Goal: Information Seeking & Learning: Learn about a topic

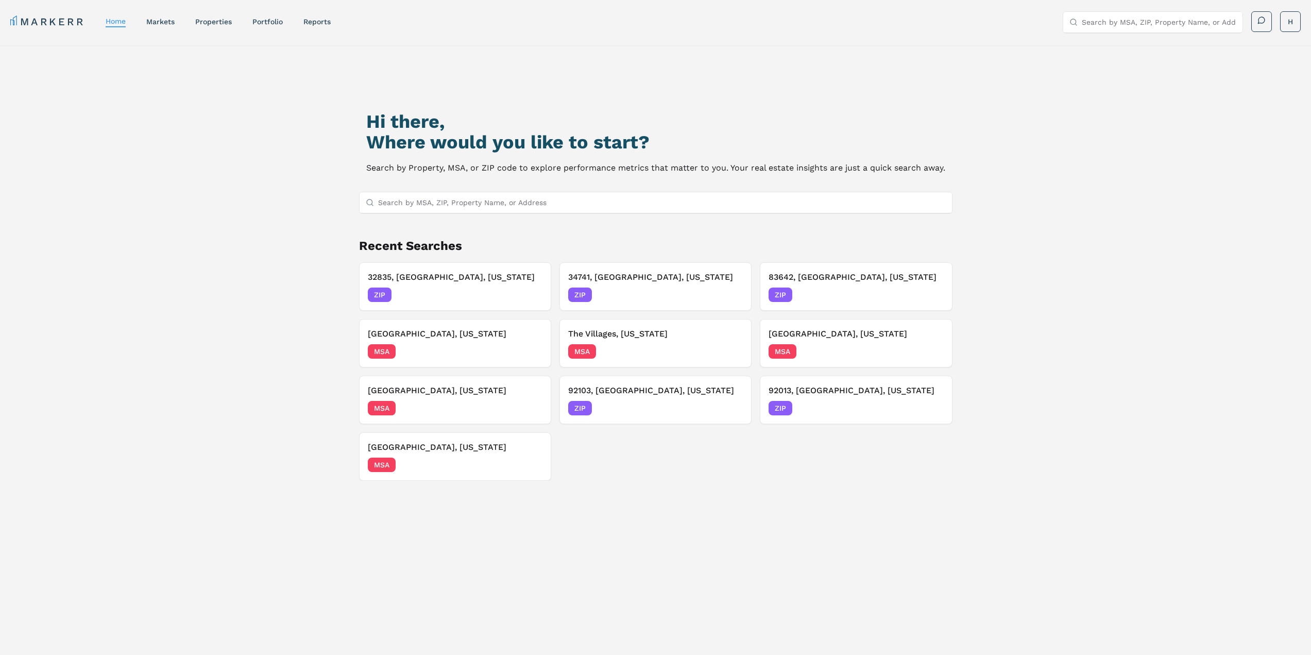
click at [402, 206] on input "Search by MSA, ZIP, Property Name, or Address" at bounding box center [662, 202] width 568 height 21
paste input "447 W 38th"
type input "447 W 38th"
drag, startPoint x: 423, startPoint y: 199, endPoint x: 308, endPoint y: 200, distance: 115.4
click at [308, 200] on div "Hi there, Where would you like to start? Search by Property, MSA, or ZIP code t…" at bounding box center [656, 389] width 918 height 655
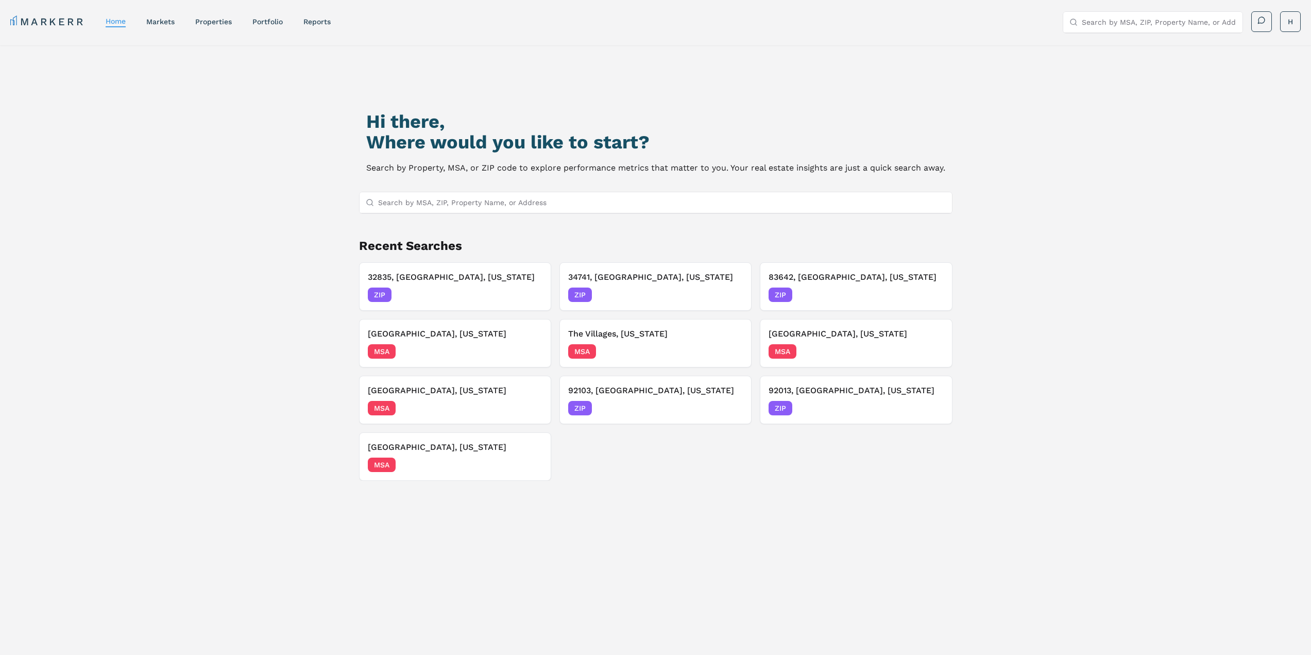
click at [443, 202] on input "Search by MSA, ZIP, Property Name, or Address" at bounding box center [662, 202] width 568 height 21
paste input "[STREET_ADDRESS]"
type input "[STREET_ADDRESS]"
click at [930, 222] on div "ZIP" at bounding box center [932, 222] width 22 height 11
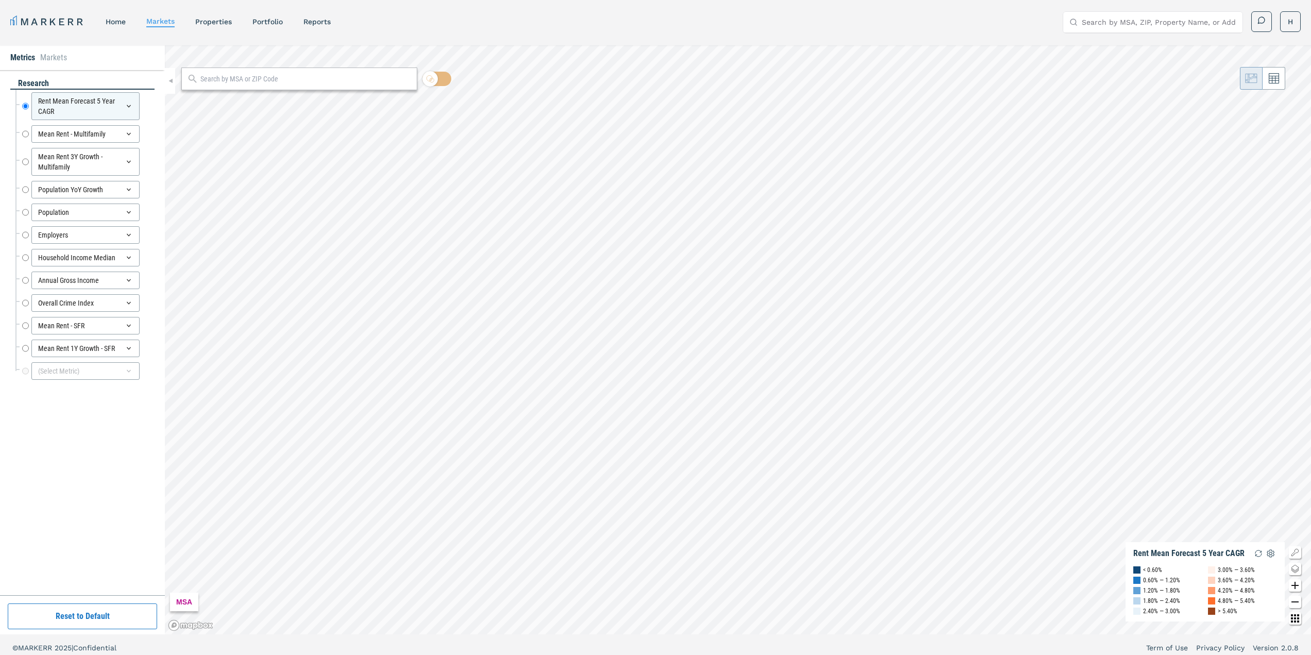
click at [217, 80] on input "text" at bounding box center [306, 79] width 212 height 11
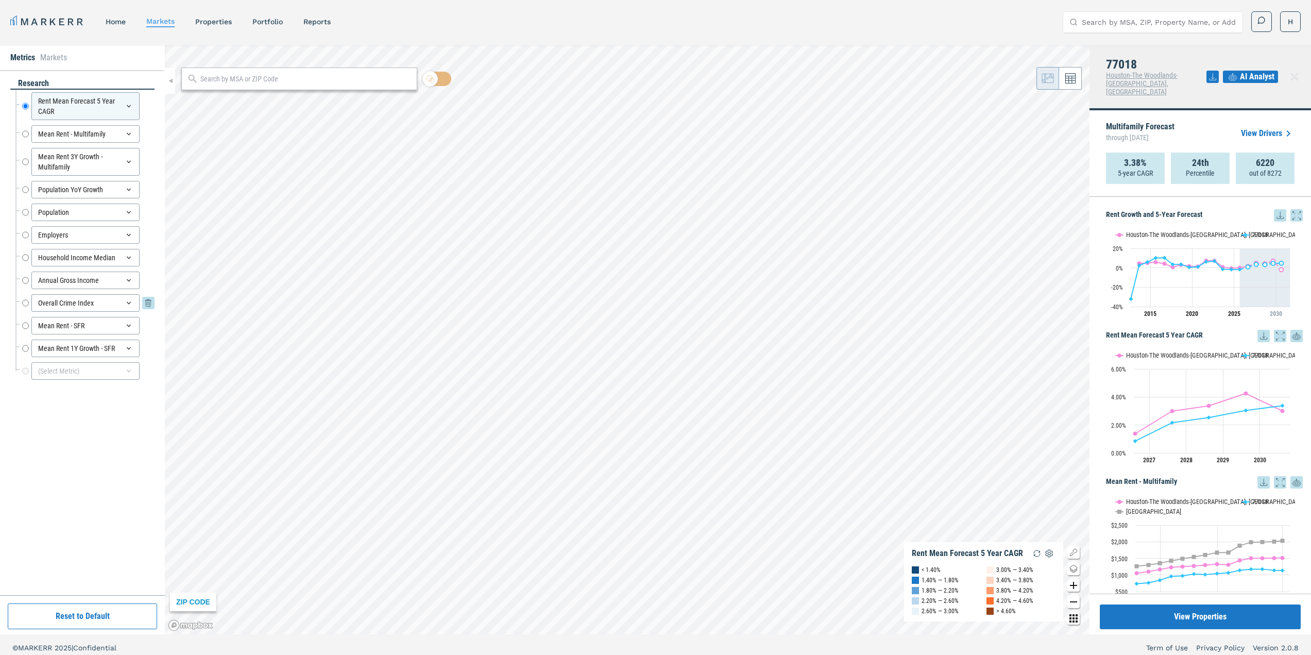
click at [28, 304] on input "Overall Crime Index" at bounding box center [25, 303] width 7 height 18
radio input "false"
radio input "true"
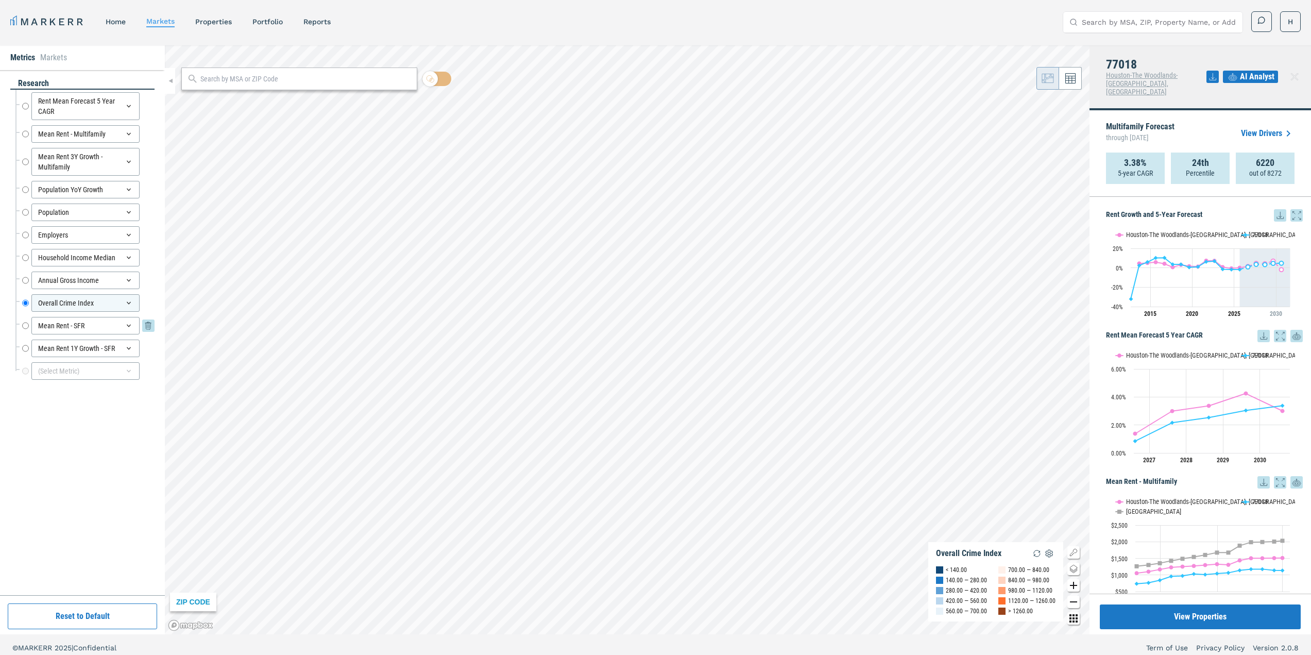
click at [147, 327] on icon at bounding box center [148, 325] width 6 height 6
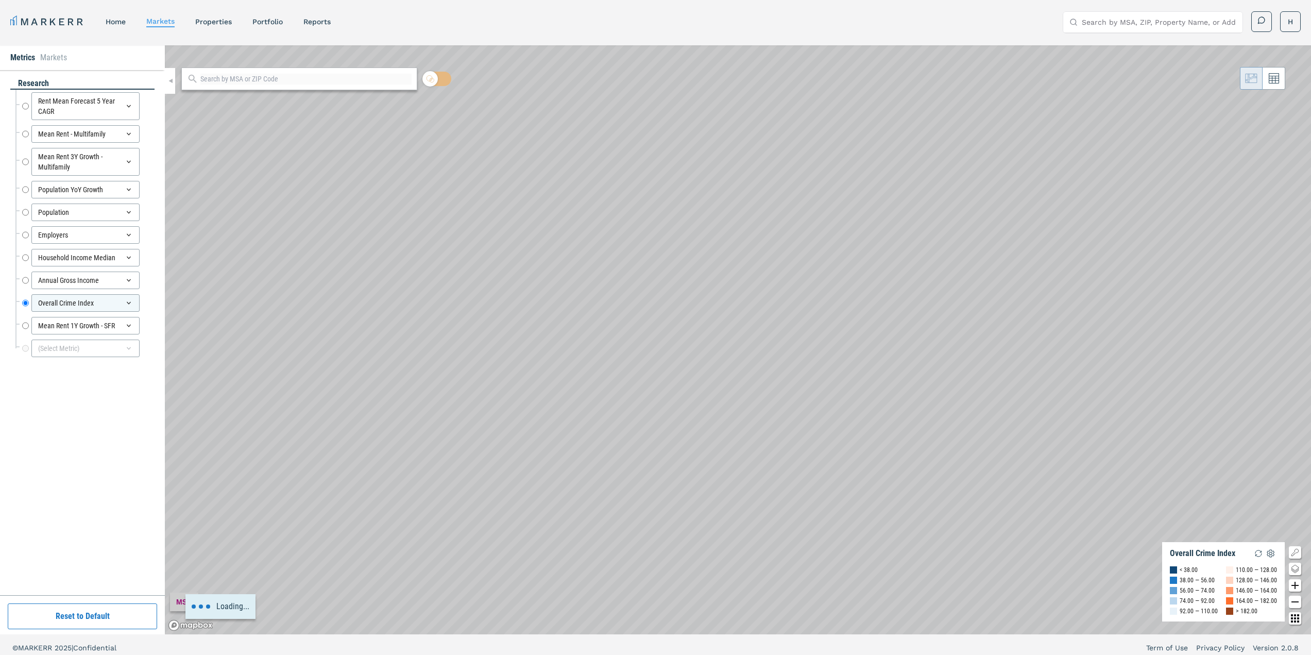
click at [147, 327] on icon at bounding box center [148, 325] width 6 height 6
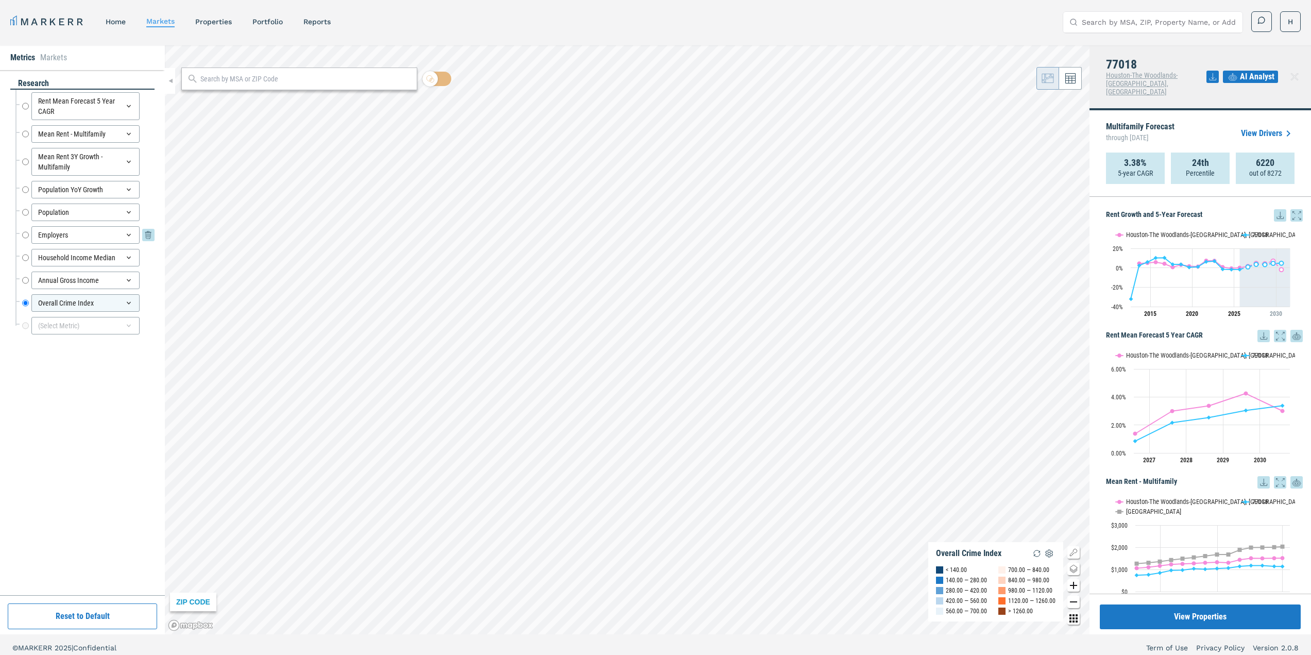
click at [145, 237] on icon at bounding box center [148, 235] width 12 height 12
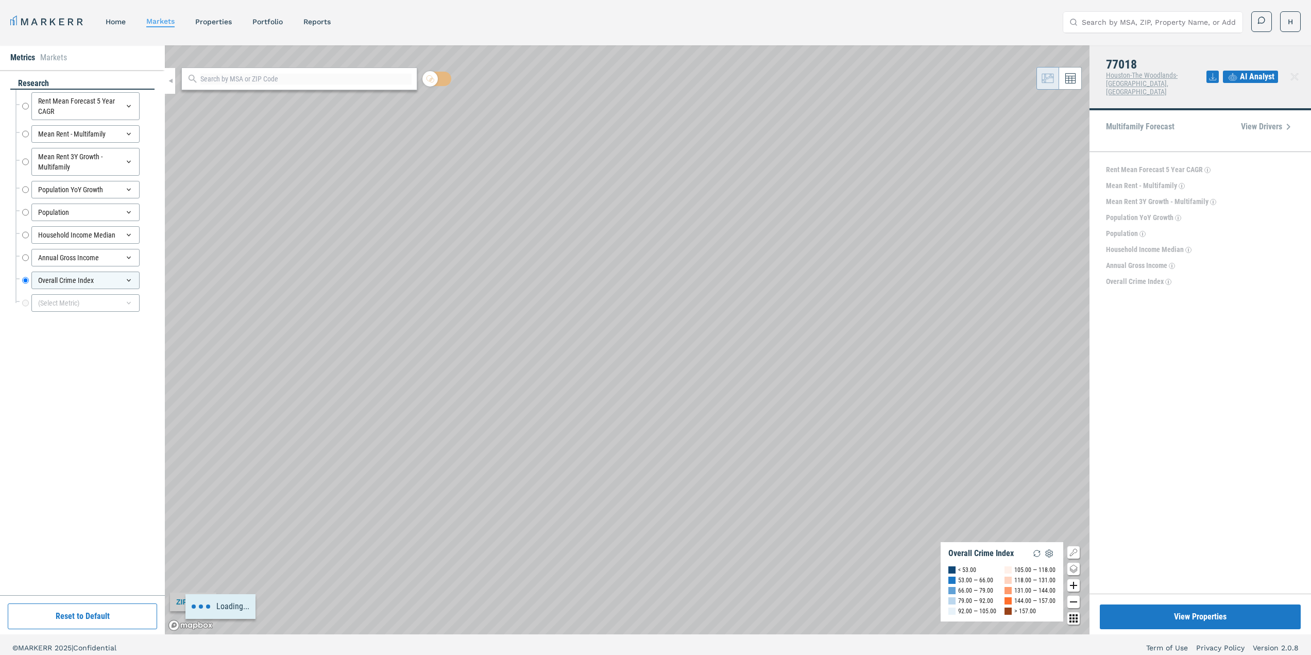
click at [147, 159] on icon at bounding box center [148, 162] width 12 height 12
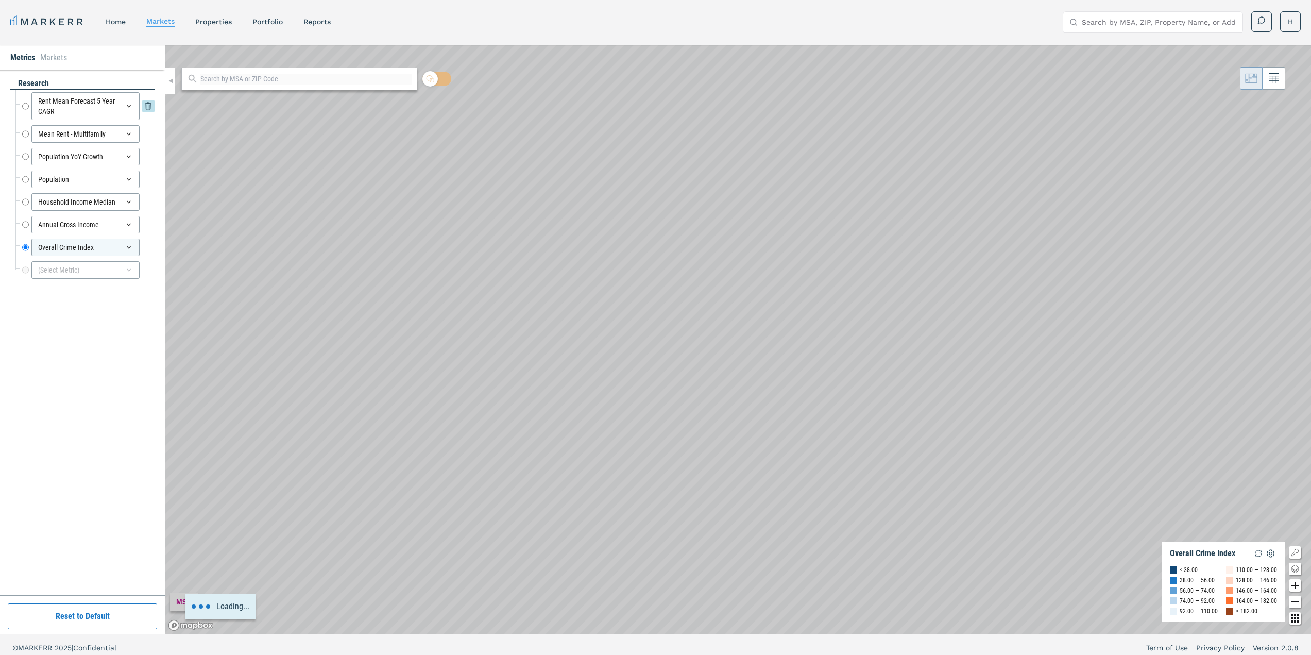
click at [148, 108] on icon at bounding box center [148, 106] width 12 height 12
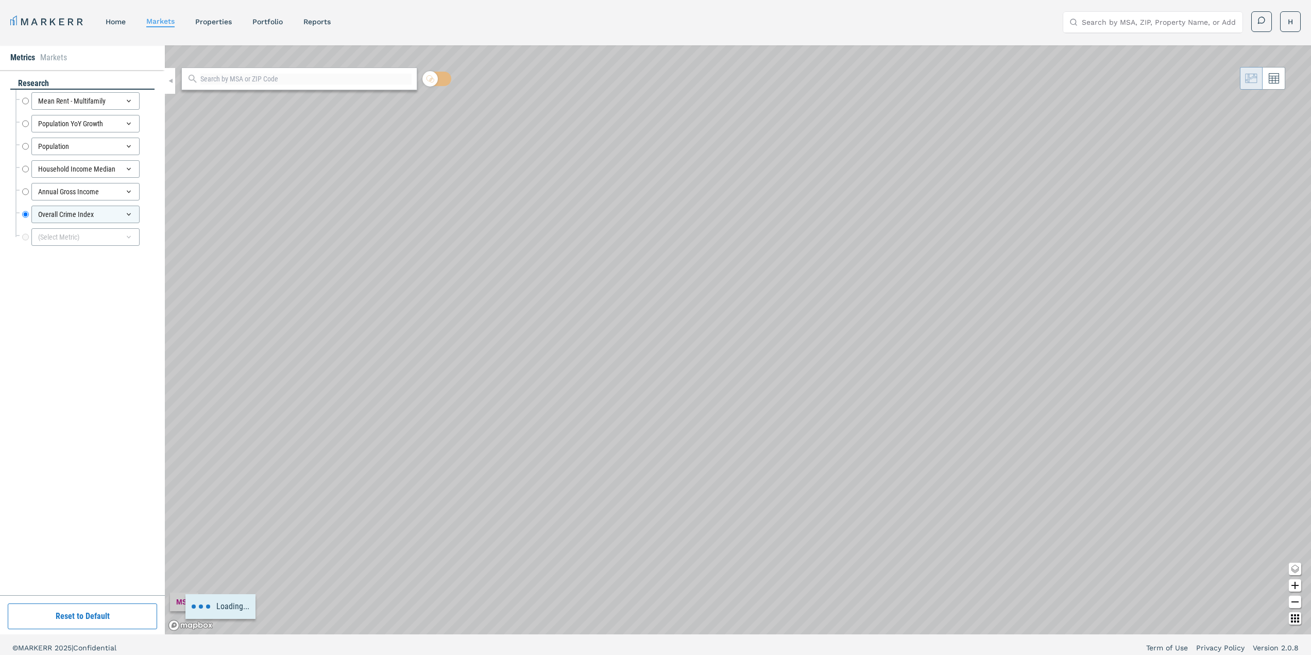
click at [148, 108] on div "Mean Rent - Multifamily Mean Rent - Multifamily" at bounding box center [88, 101] width 132 height 18
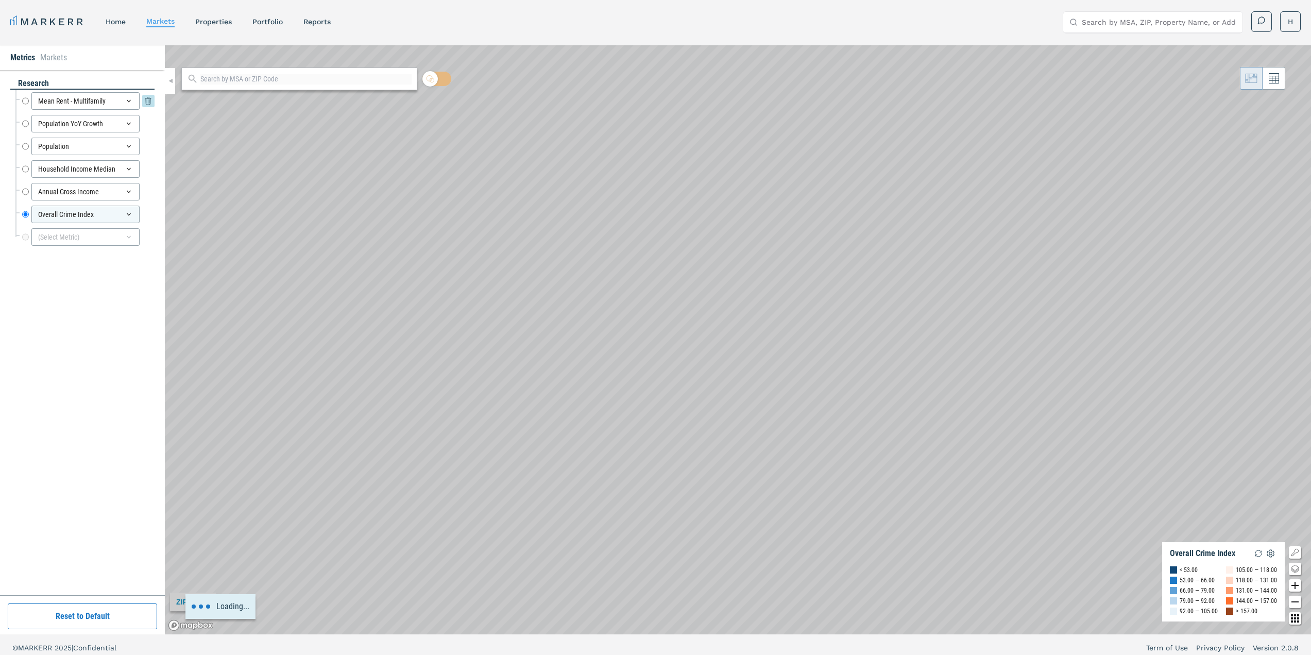
click at [150, 101] on icon at bounding box center [148, 101] width 12 height 12
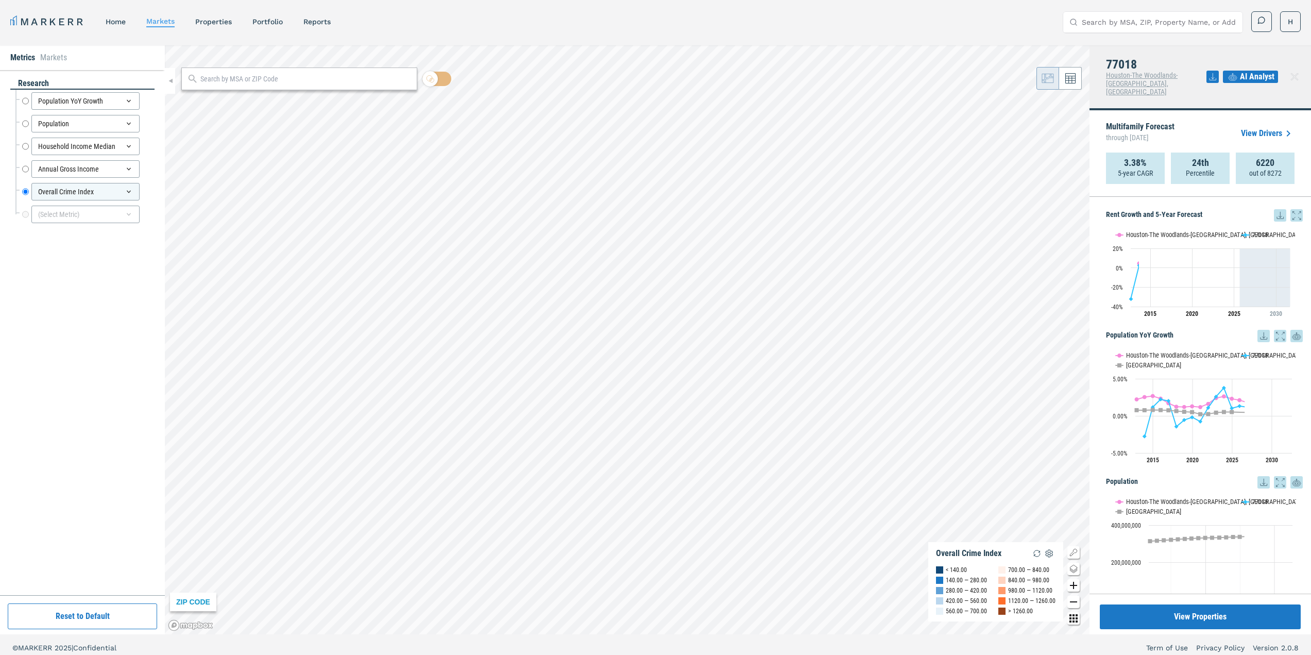
drag, startPoint x: 24, startPoint y: 116, endPoint x: 23, endPoint y: 136, distance: 20.7
click at [23, 136] on div "Population YoY Growth Population YoY Growth Population Population Household Inc…" at bounding box center [84, 158] width 139 height 136
click at [142, 103] on icon at bounding box center [148, 101] width 12 height 12
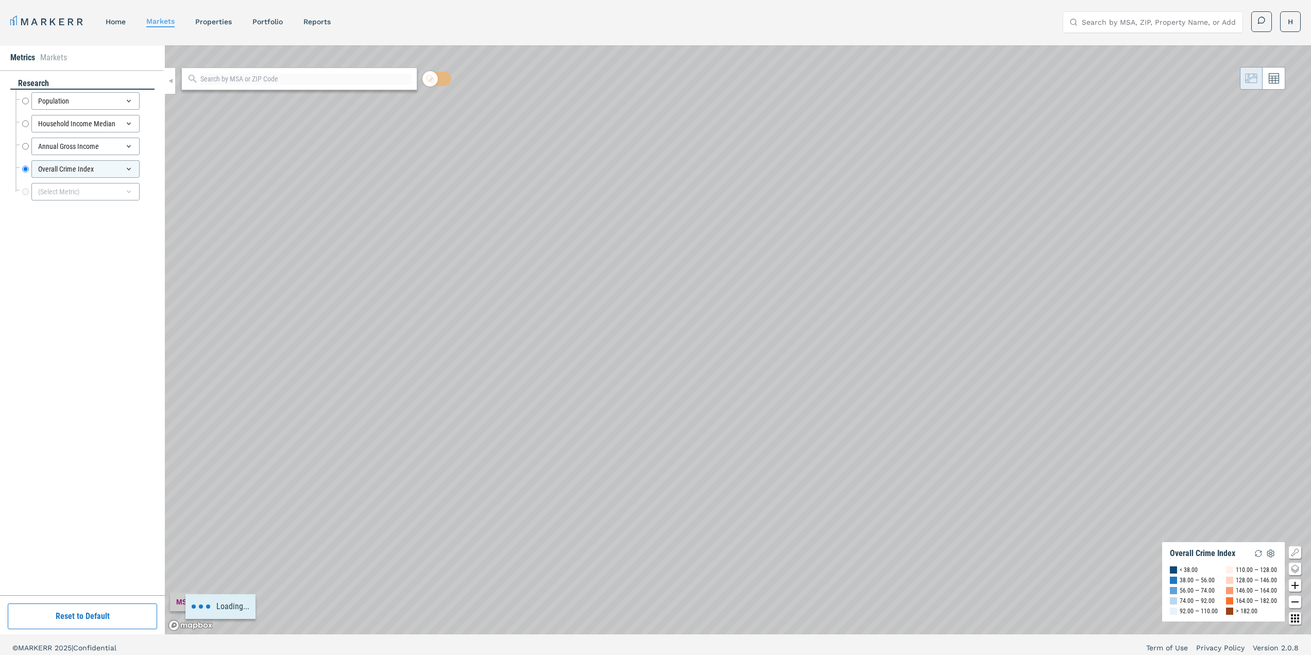
click at [145, 102] on icon at bounding box center [148, 101] width 12 height 12
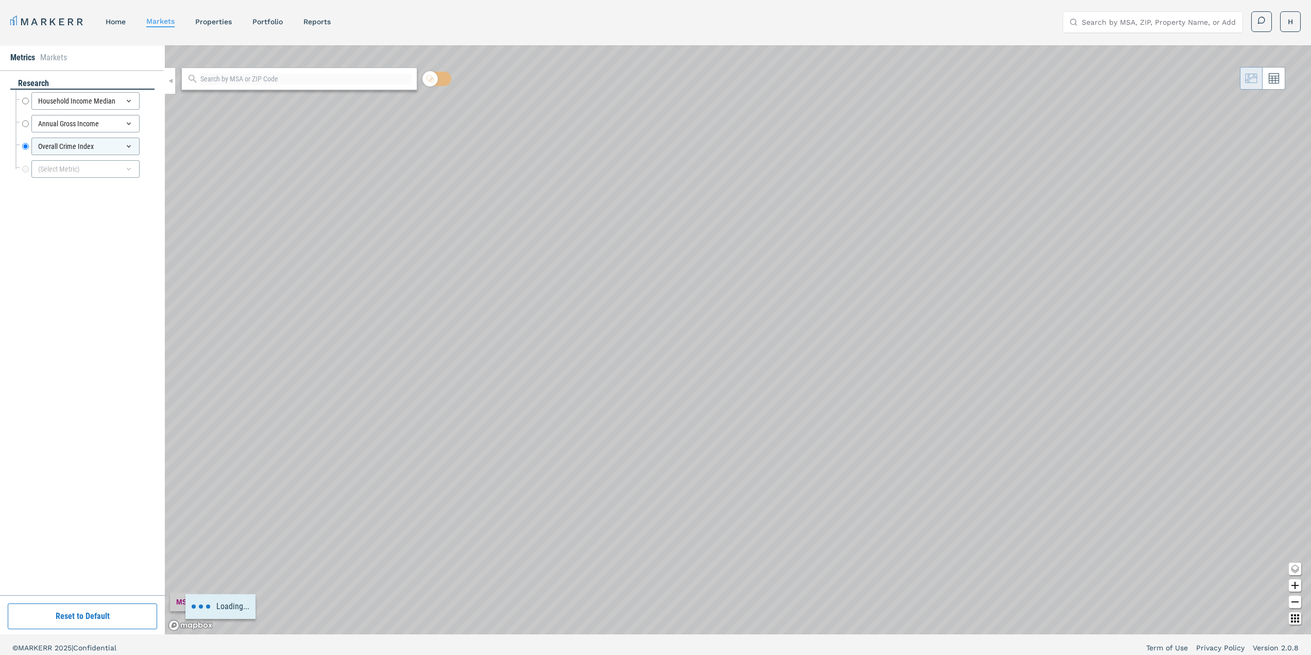
click at [145, 102] on icon at bounding box center [148, 101] width 12 height 12
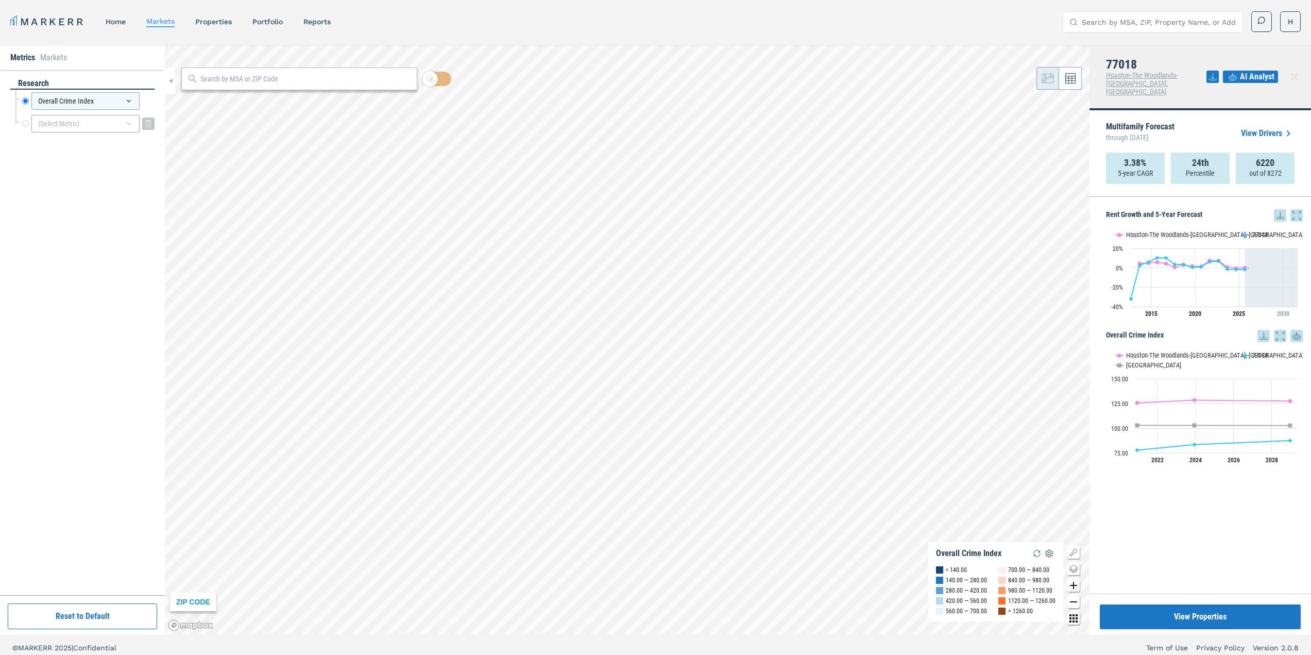
click at [129, 122] on icon at bounding box center [129, 123] width 8 height 8
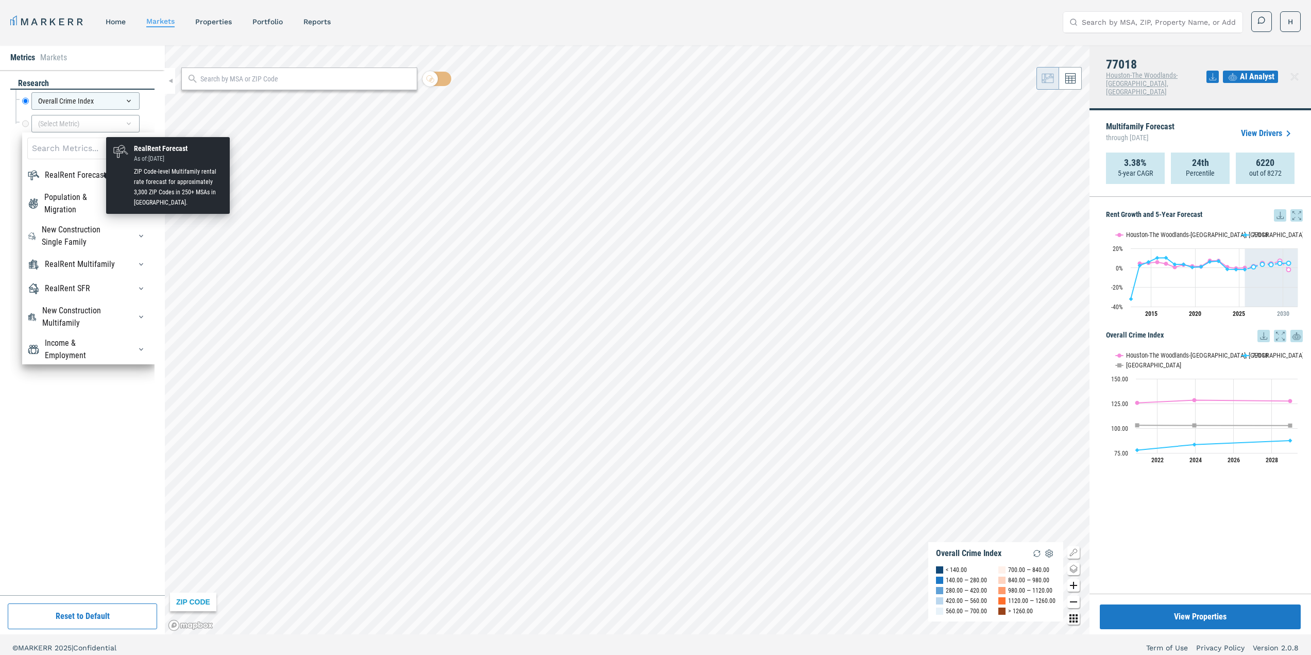
click at [99, 179] on div "RealRent Forecast" at bounding box center [75, 175] width 61 height 12
click at [99, 177] on div "RealRent Forecast" at bounding box center [75, 175] width 61 height 12
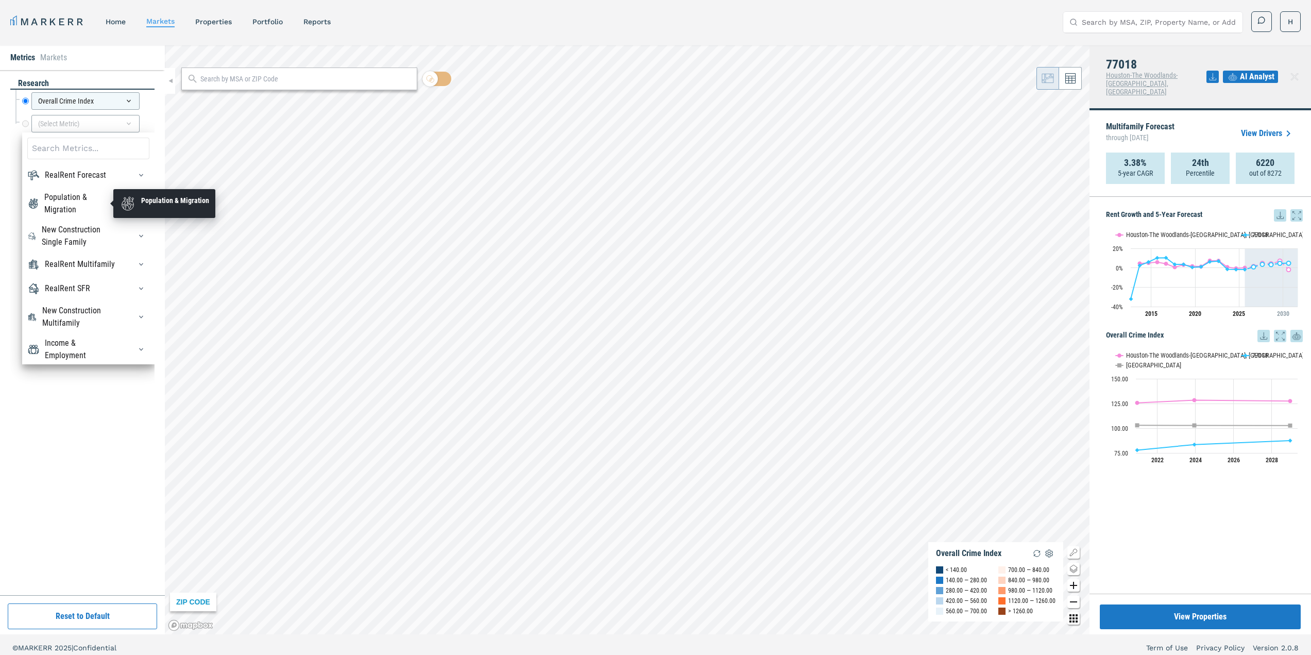
click at [95, 203] on div "Population & Migration" at bounding box center [81, 203] width 74 height 25
click at [95, 201] on div "Population & Migration" at bounding box center [81, 203] width 74 height 25
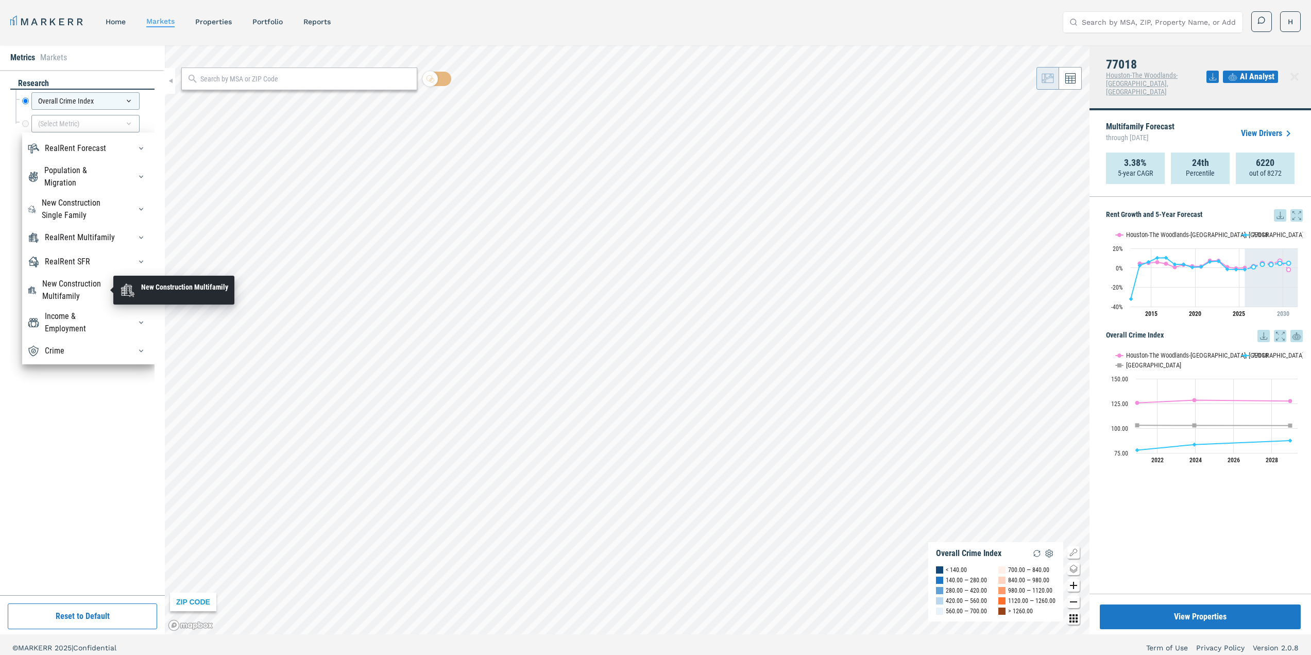
scroll to position [6, 0]
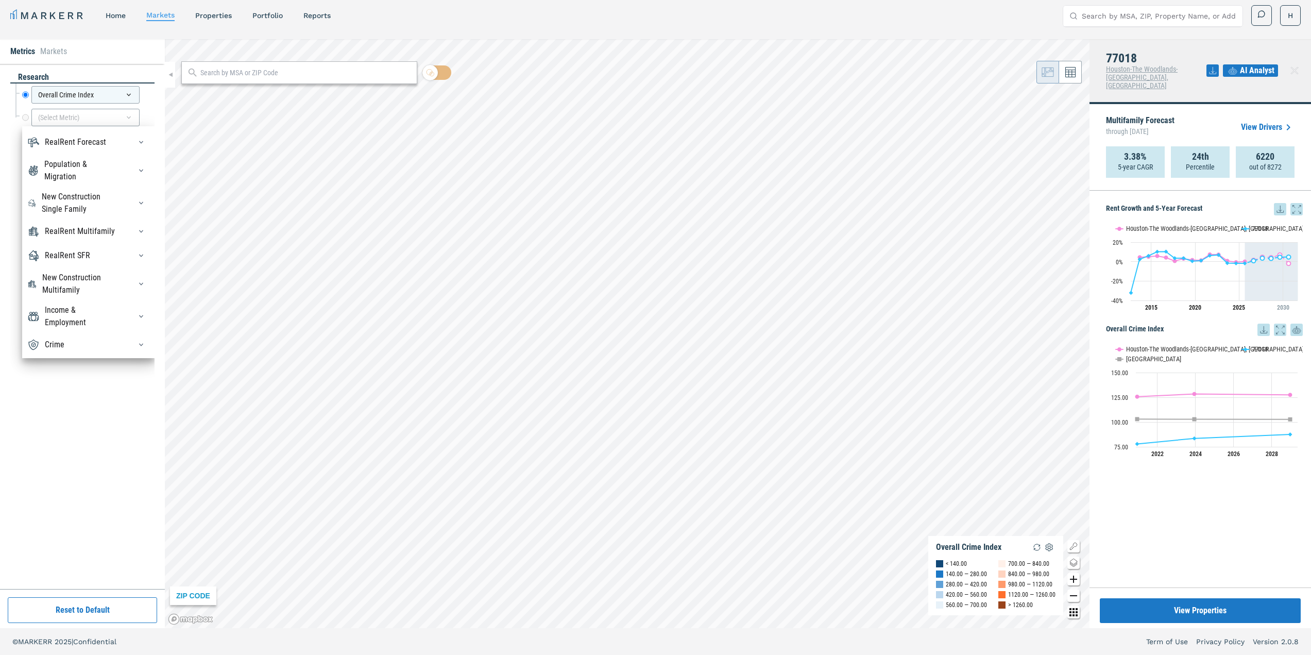
click at [71, 344] on div "Crime" at bounding box center [88, 344] width 122 height 16
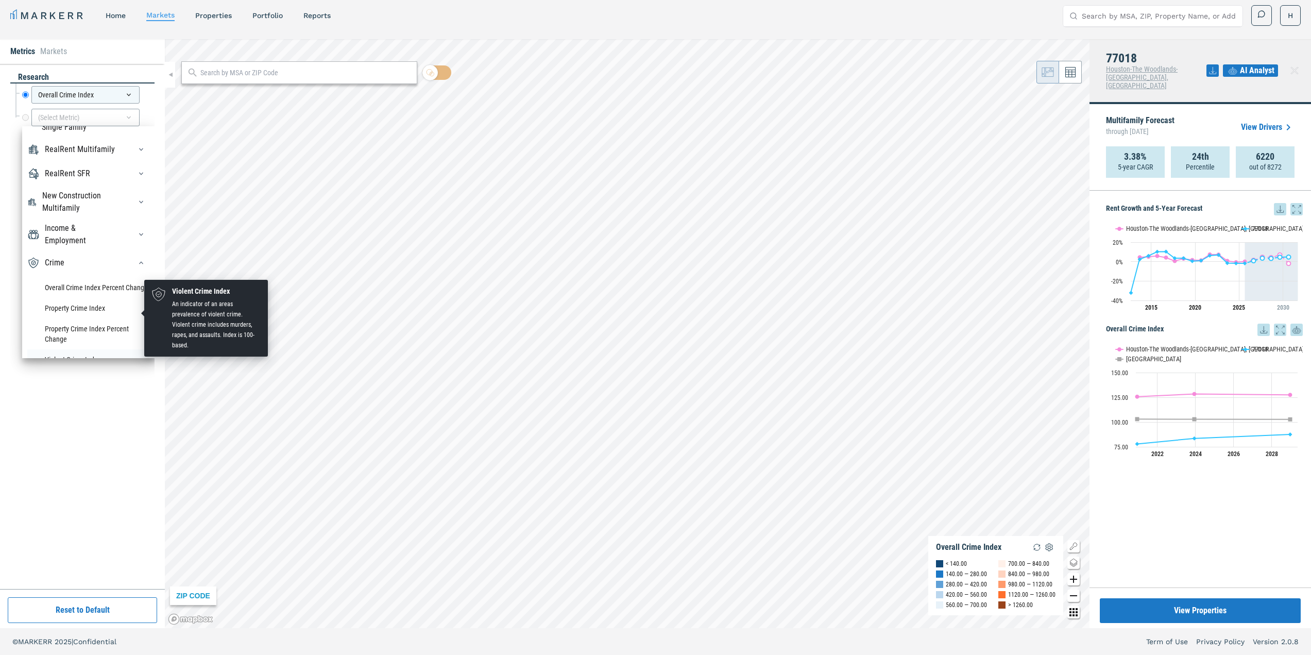
scroll to position [175, 0]
click at [104, 312] on li "Violent Crime Index" at bounding box center [88, 322] width 122 height 21
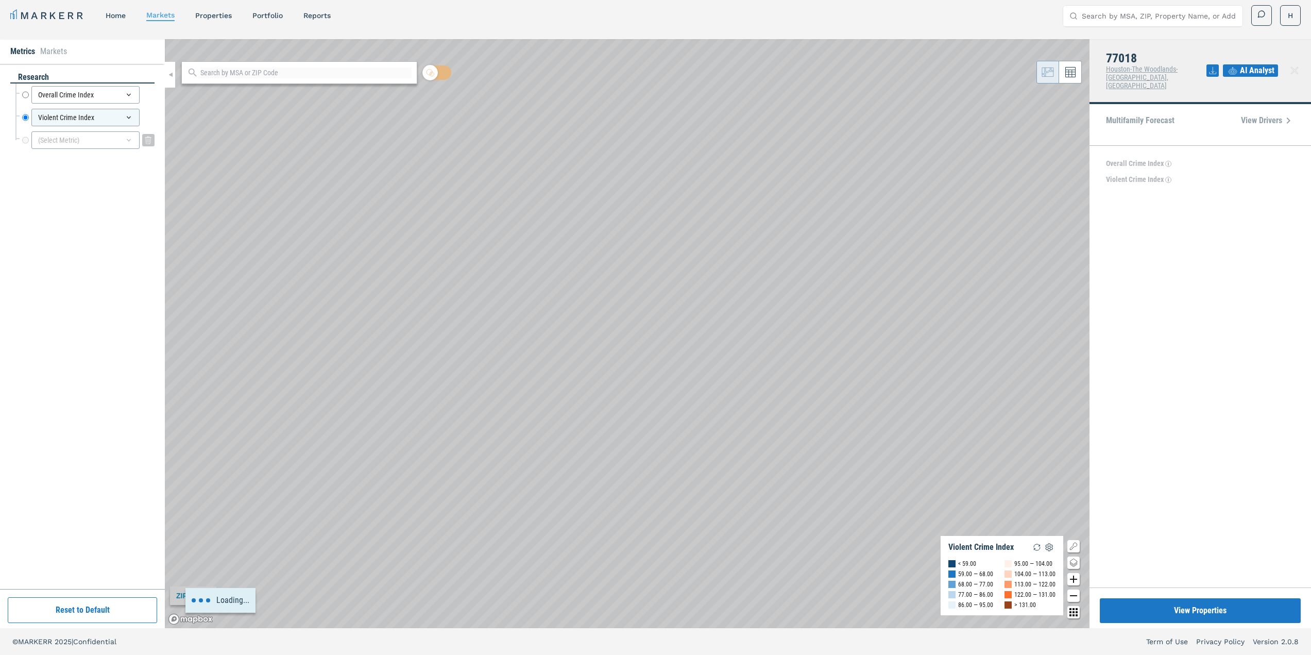
click at [69, 140] on div "(Select Metric)" at bounding box center [85, 140] width 108 height 18
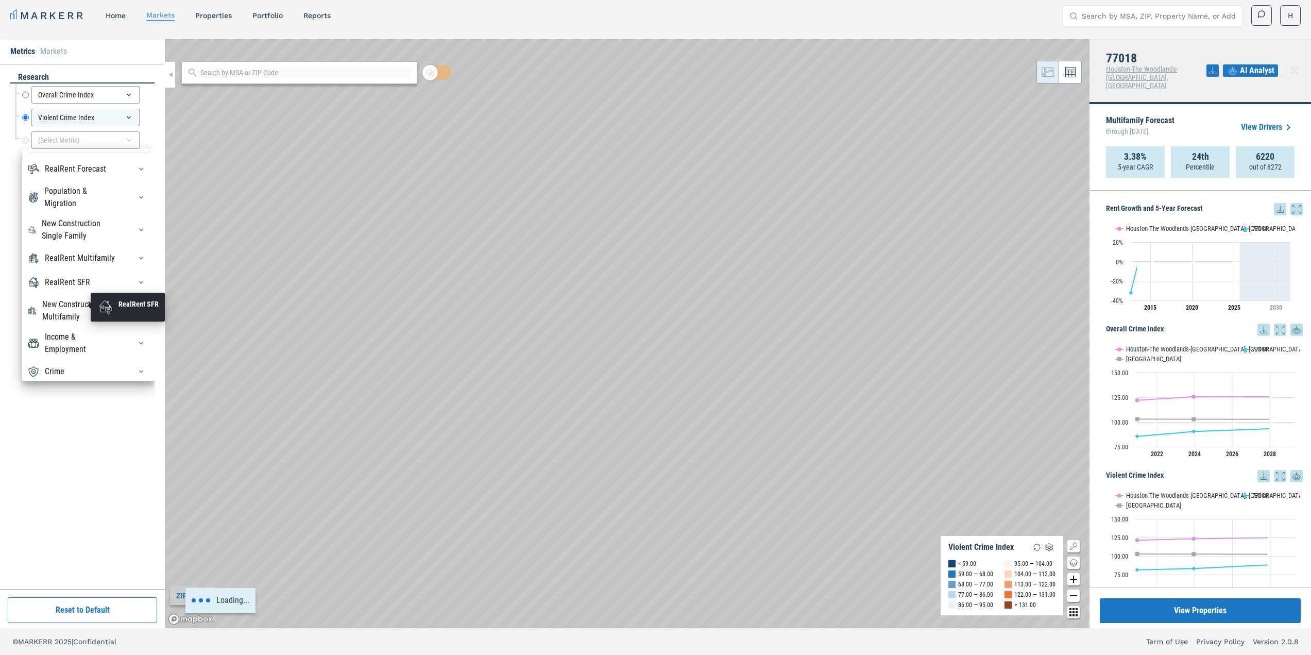
scroll to position [35, 0]
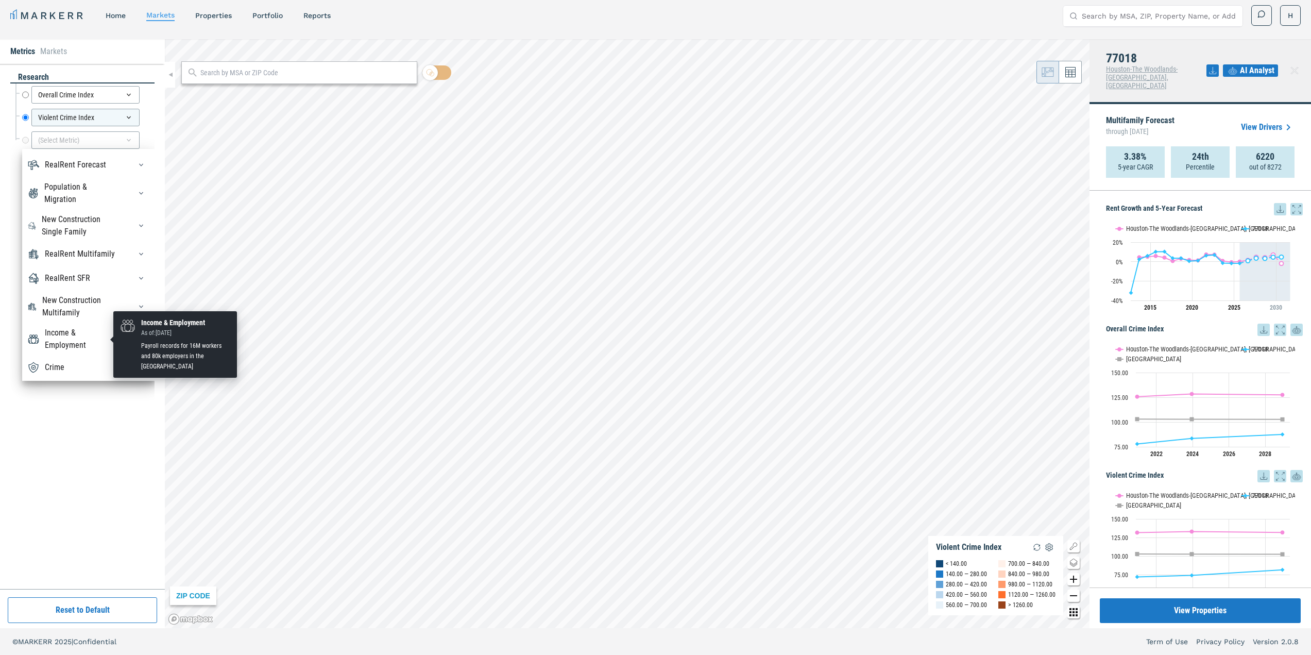
click at [79, 340] on div "Income & Employment" at bounding box center [82, 339] width 74 height 25
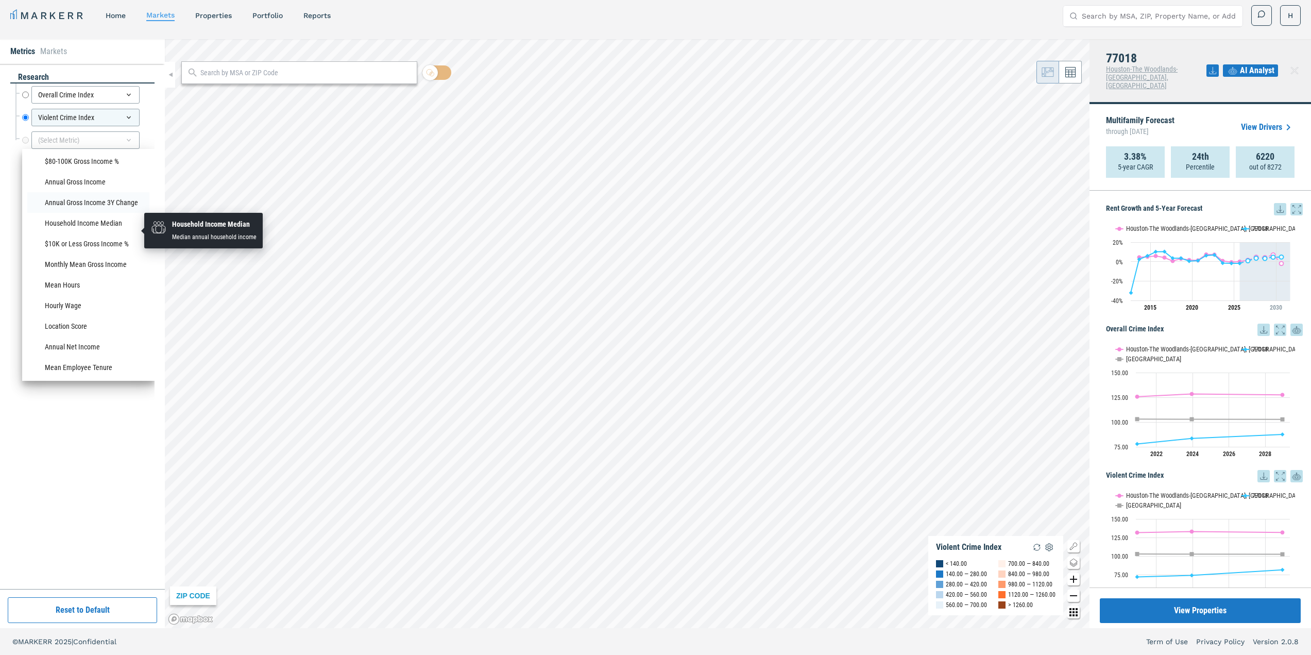
scroll to position [894, 0]
click at [115, 212] on li "Household Income Median" at bounding box center [88, 201] width 122 height 21
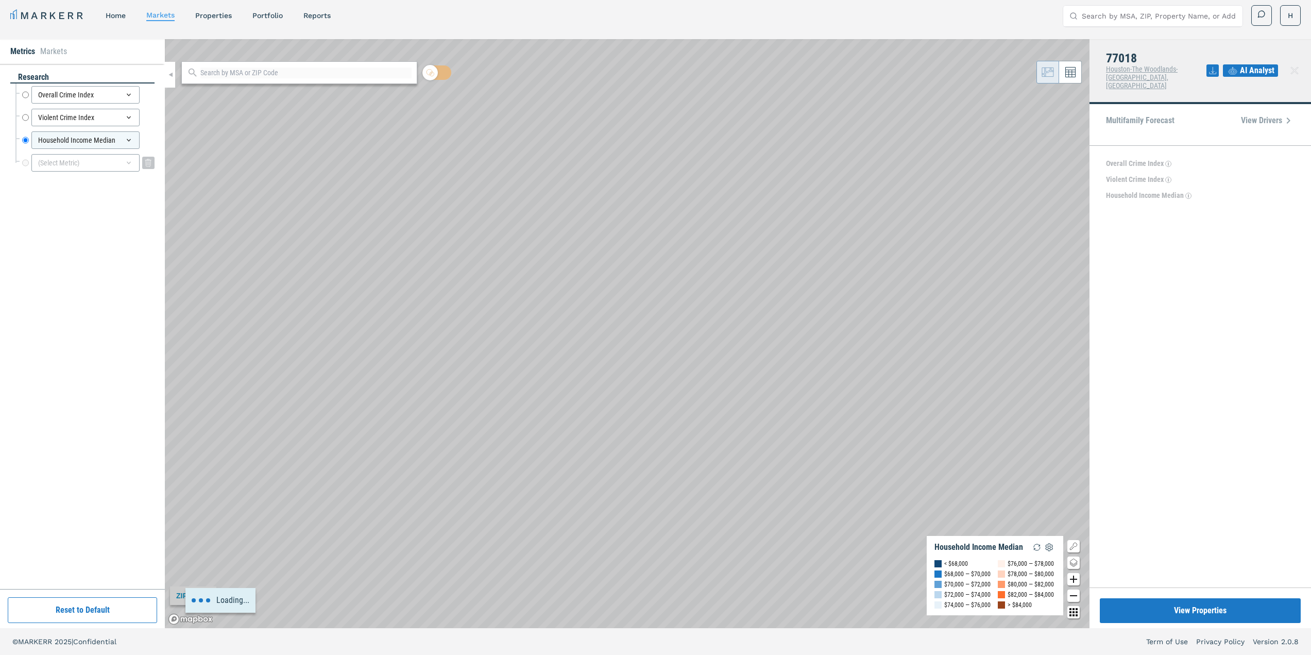
click at [115, 163] on div "(Select Metric)" at bounding box center [85, 163] width 108 height 18
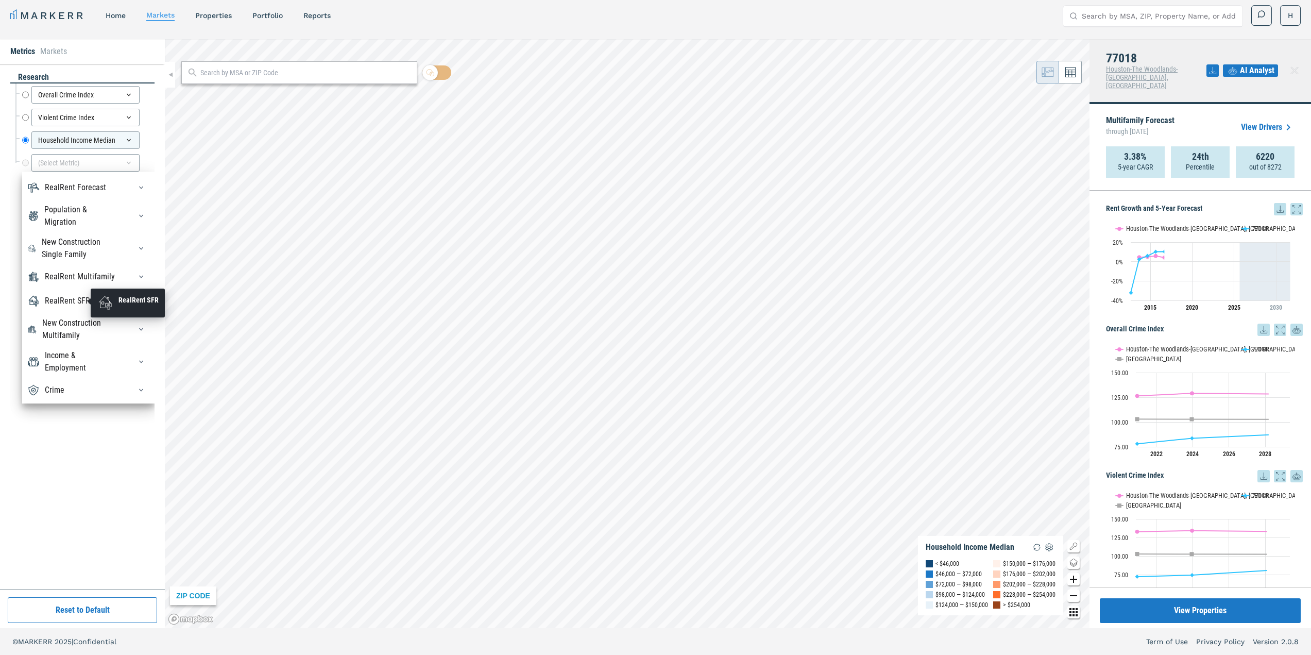
scroll to position [35, 0]
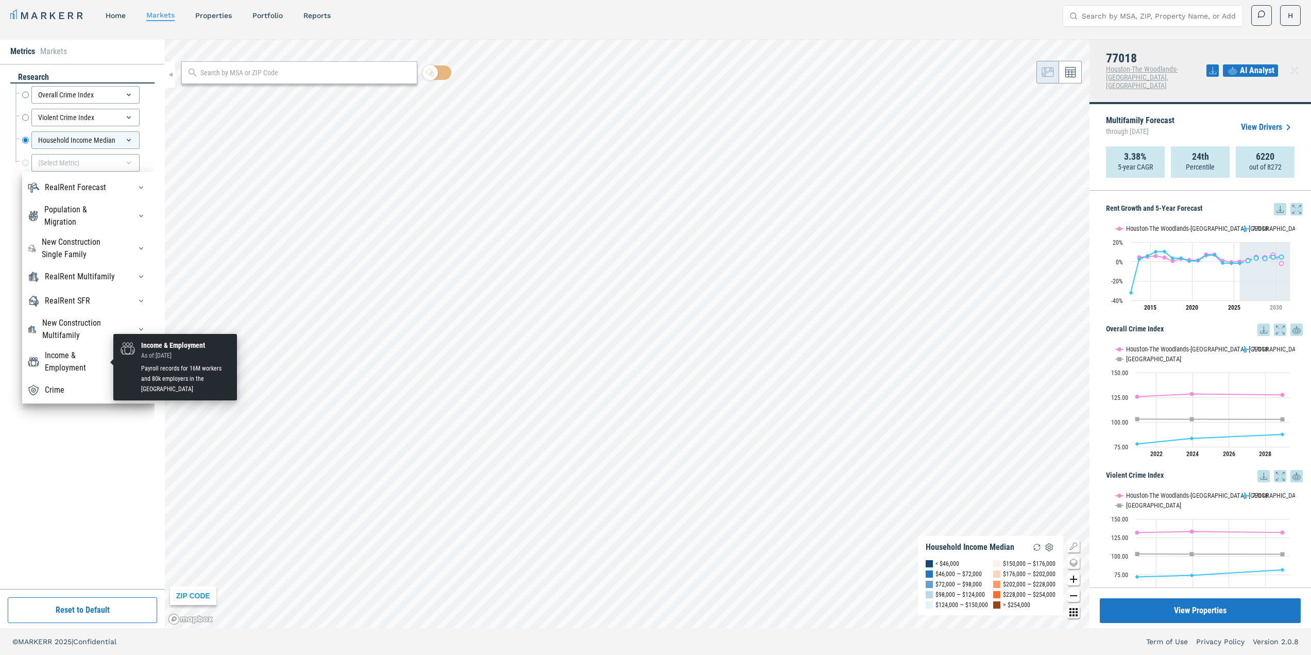
click at [80, 363] on div "Income & Employment" at bounding box center [82, 361] width 74 height 25
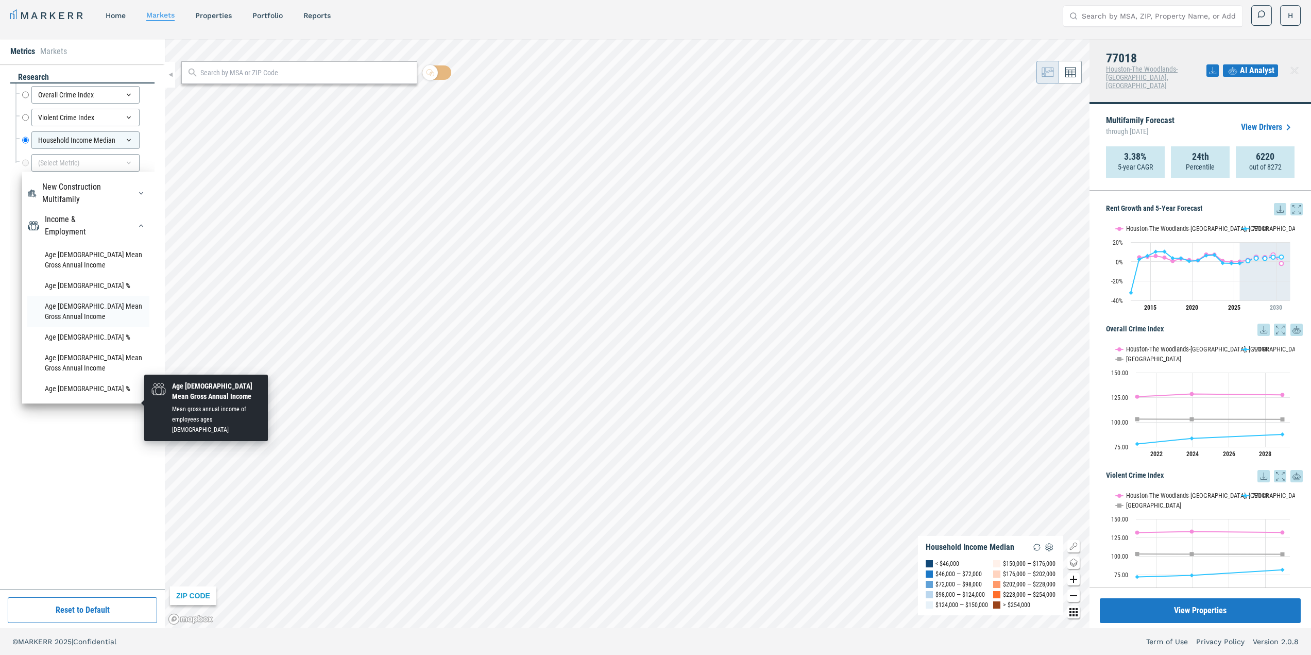
scroll to position [69, 0]
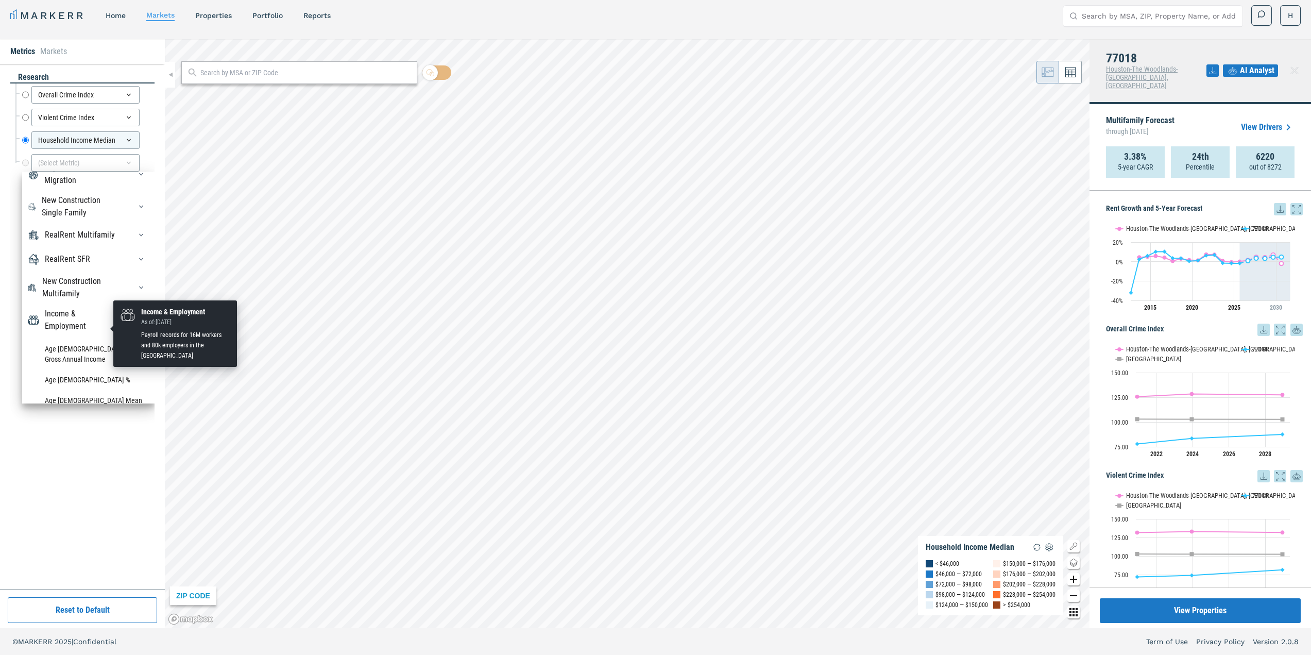
click at [78, 329] on div "Income & Employment" at bounding box center [82, 320] width 74 height 25
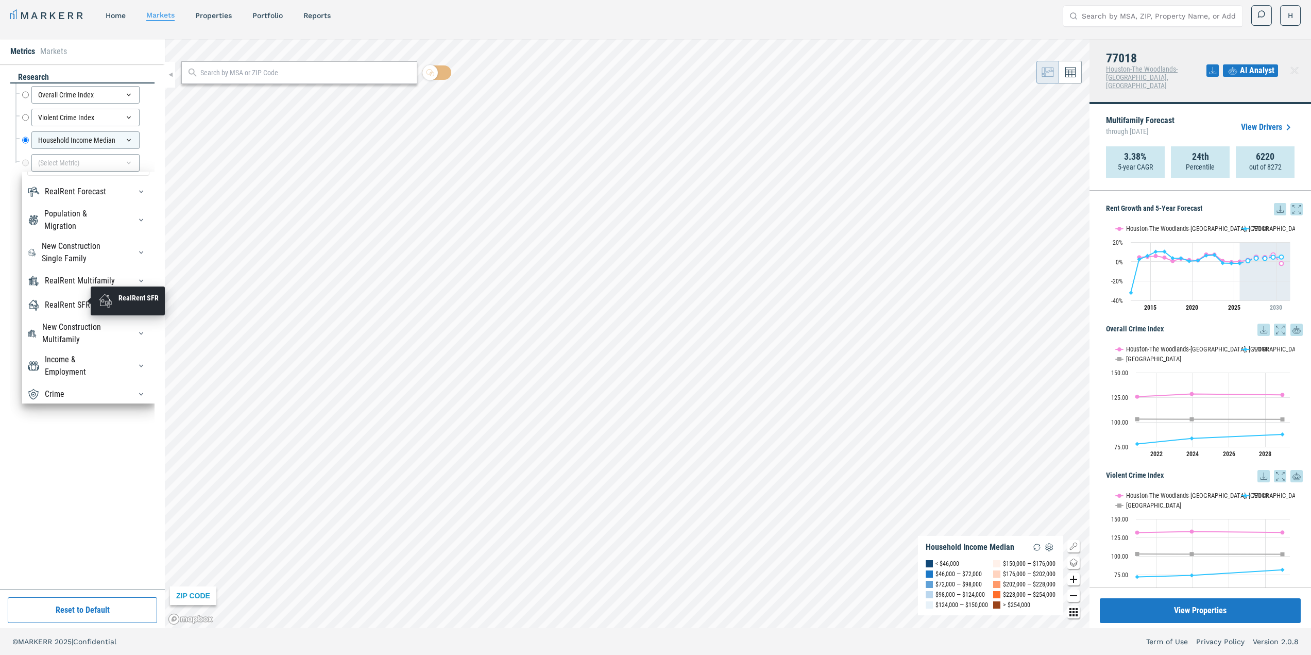
scroll to position [35, 0]
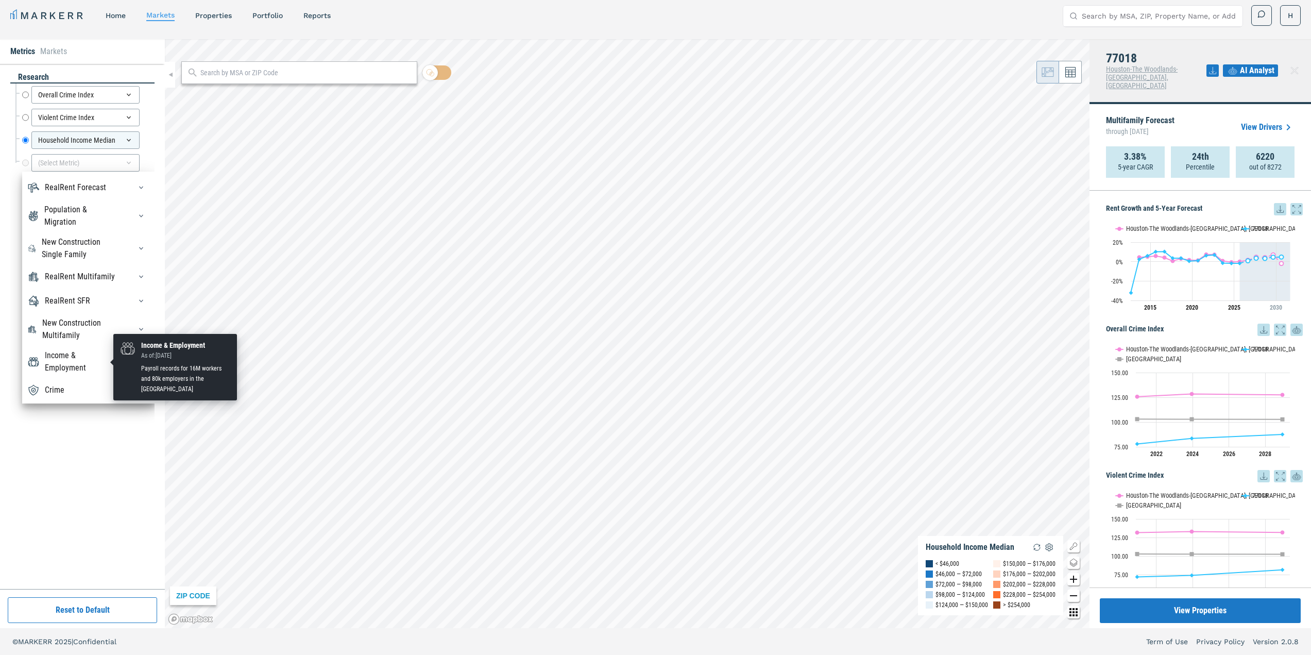
click at [77, 366] on div "Income & Employment" at bounding box center [82, 361] width 74 height 25
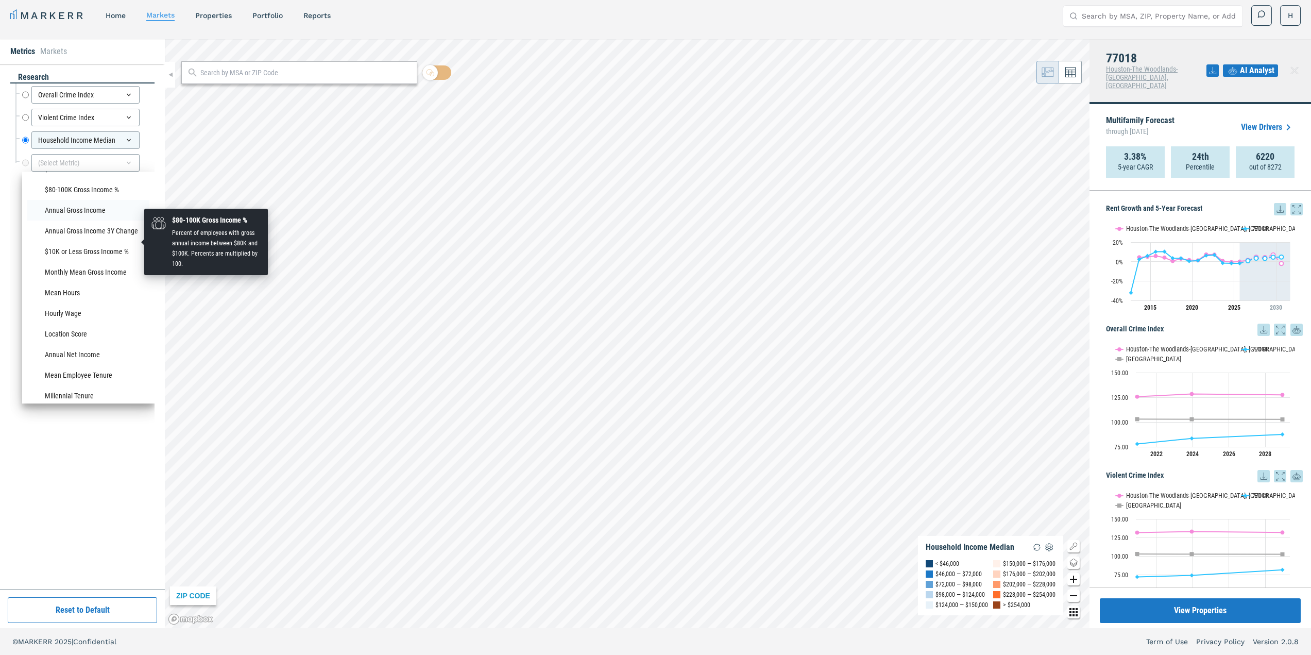
scroll to position [841, 0]
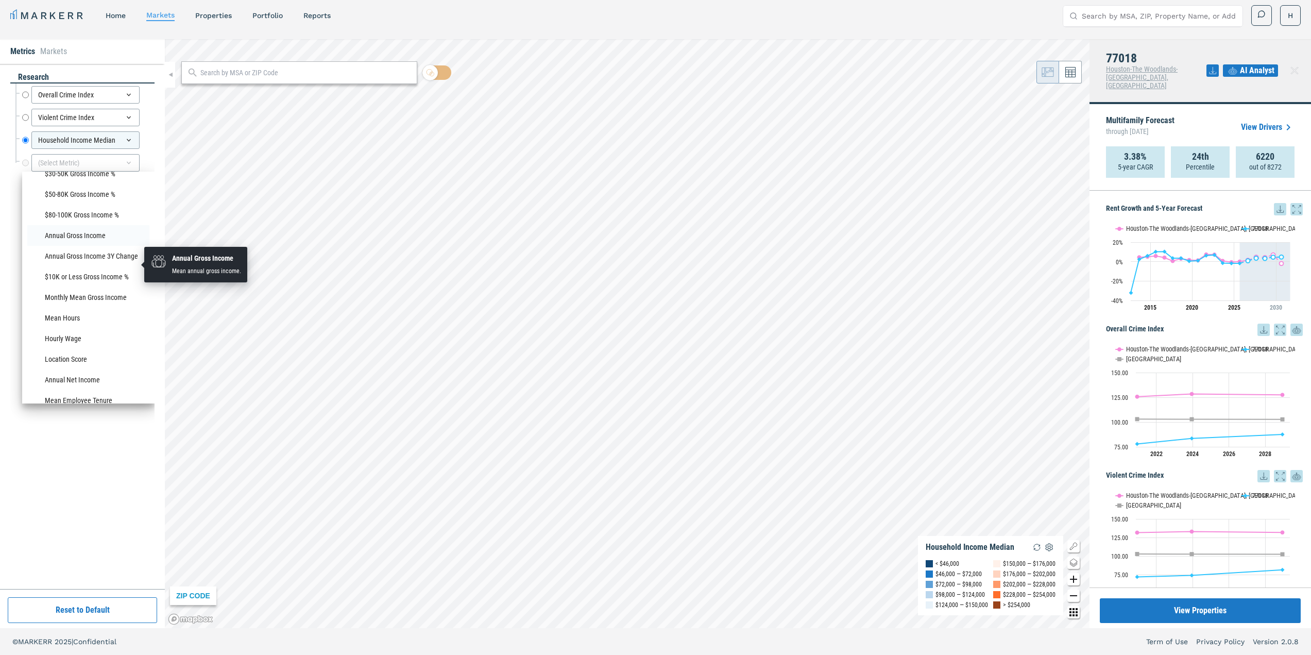
click at [88, 246] on li "Annual Gross Income" at bounding box center [88, 235] width 122 height 21
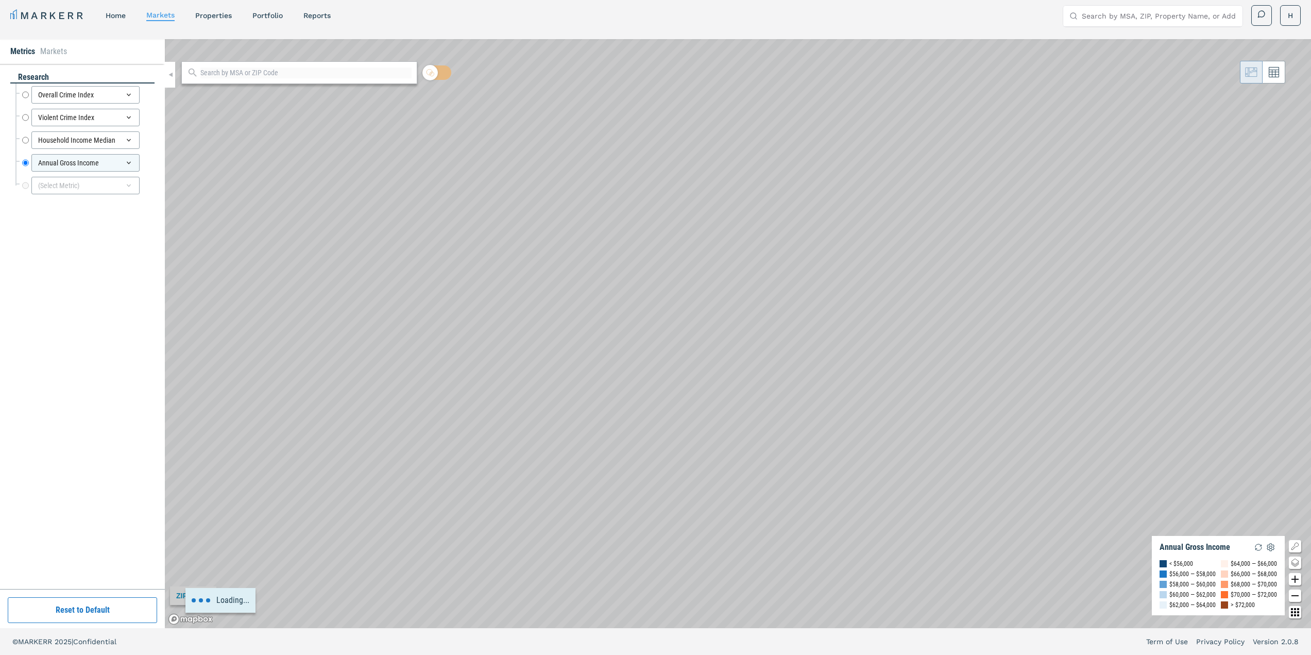
click at [79, 261] on div "research Overall Crime Index Overall Crime Index Violent Crime Index Violent Cr…" at bounding box center [82, 326] width 144 height 509
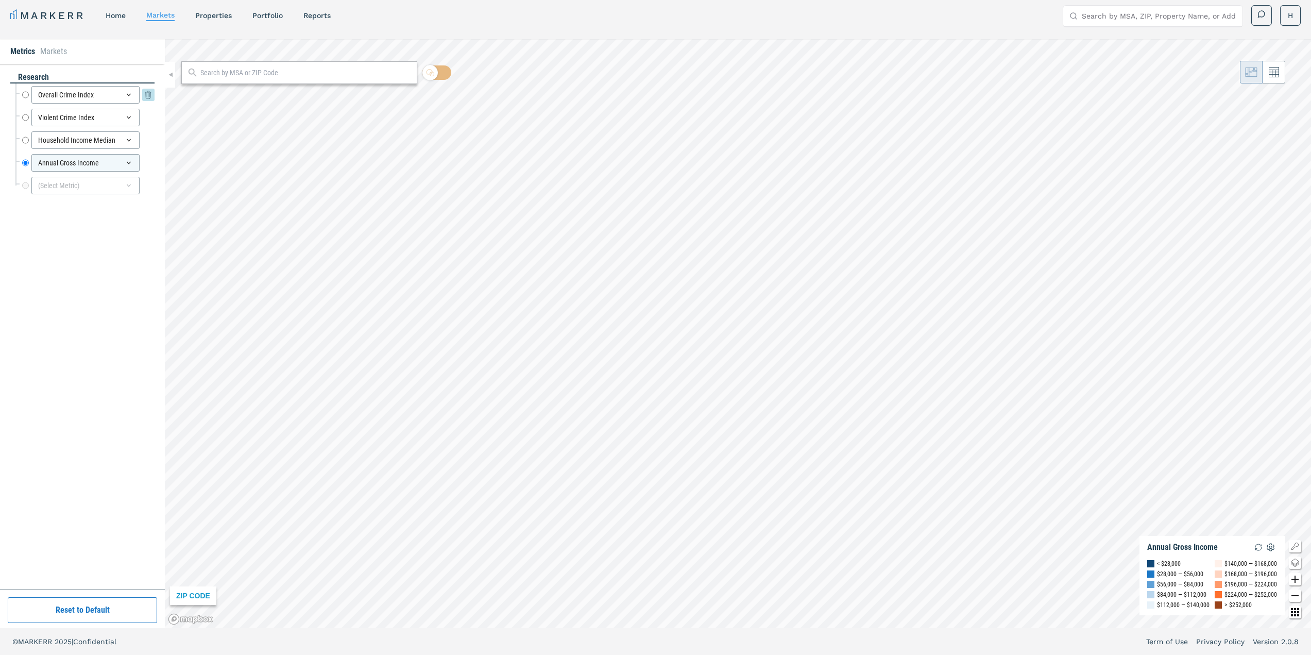
click at [28, 95] on input "Overall Crime Index" at bounding box center [25, 95] width 7 height 18
radio input "true"
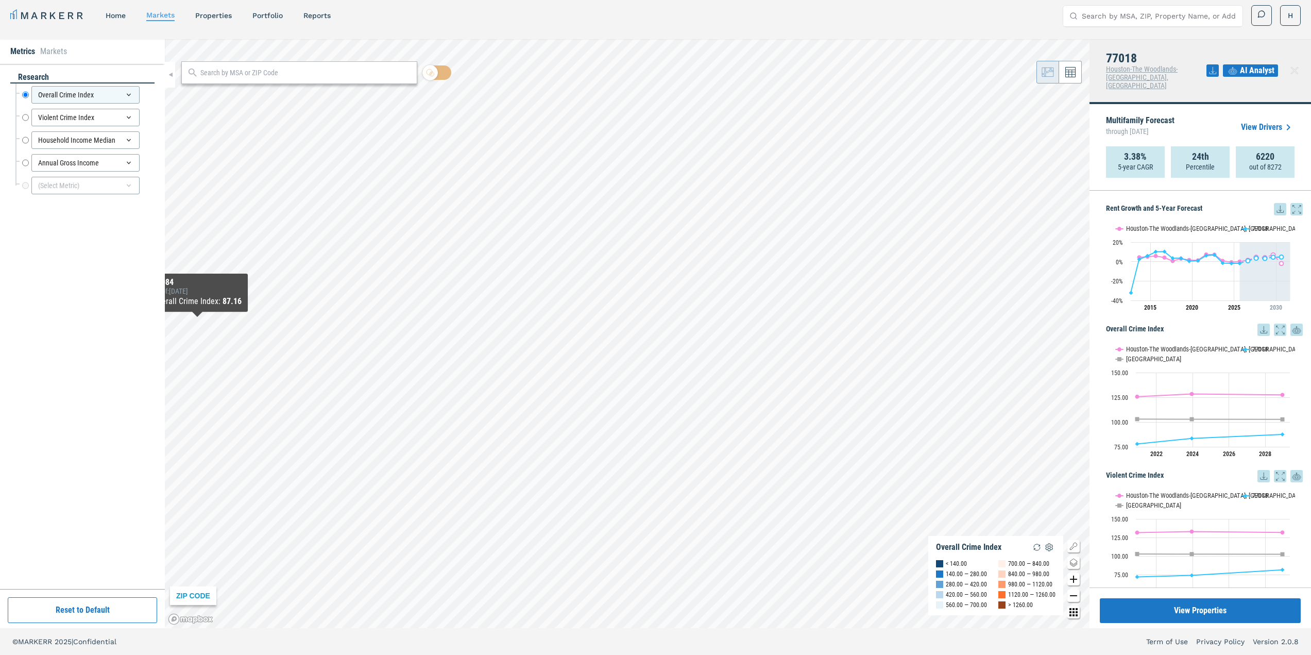
click at [77, 275] on div "research Overall Crime Index Overall Crime Index Violent Crime Index Violent Cr…" at bounding box center [82, 326] width 144 height 509
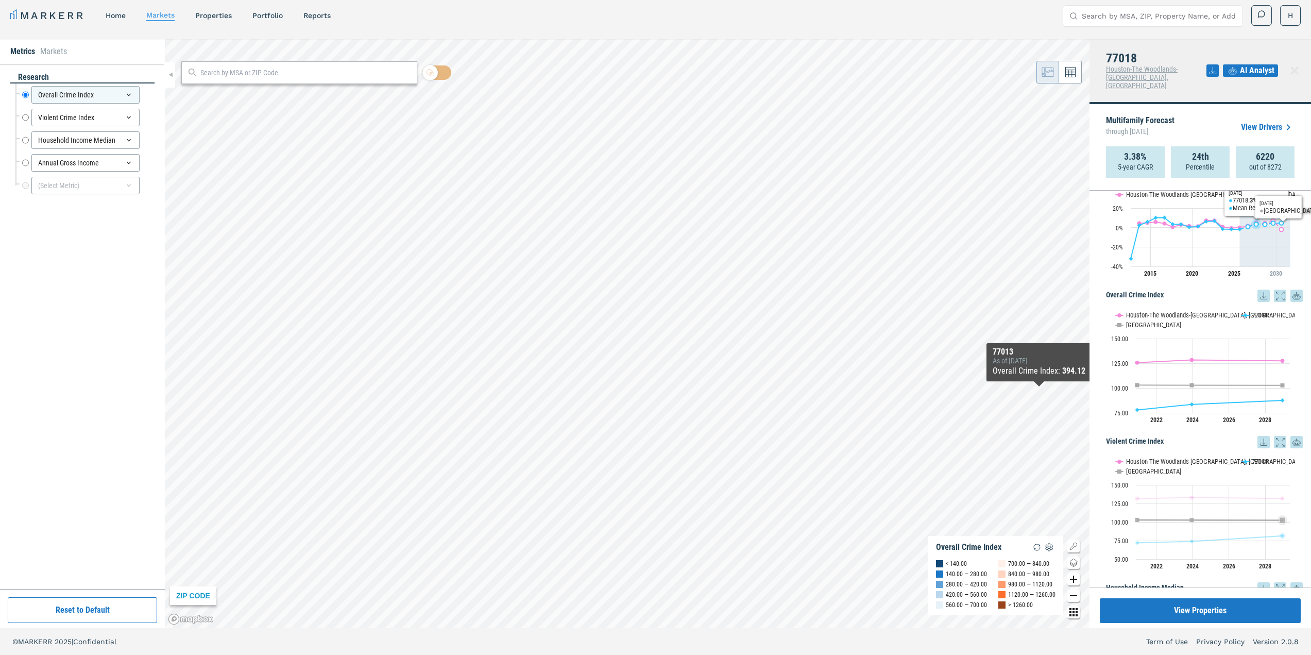
scroll to position [0, 0]
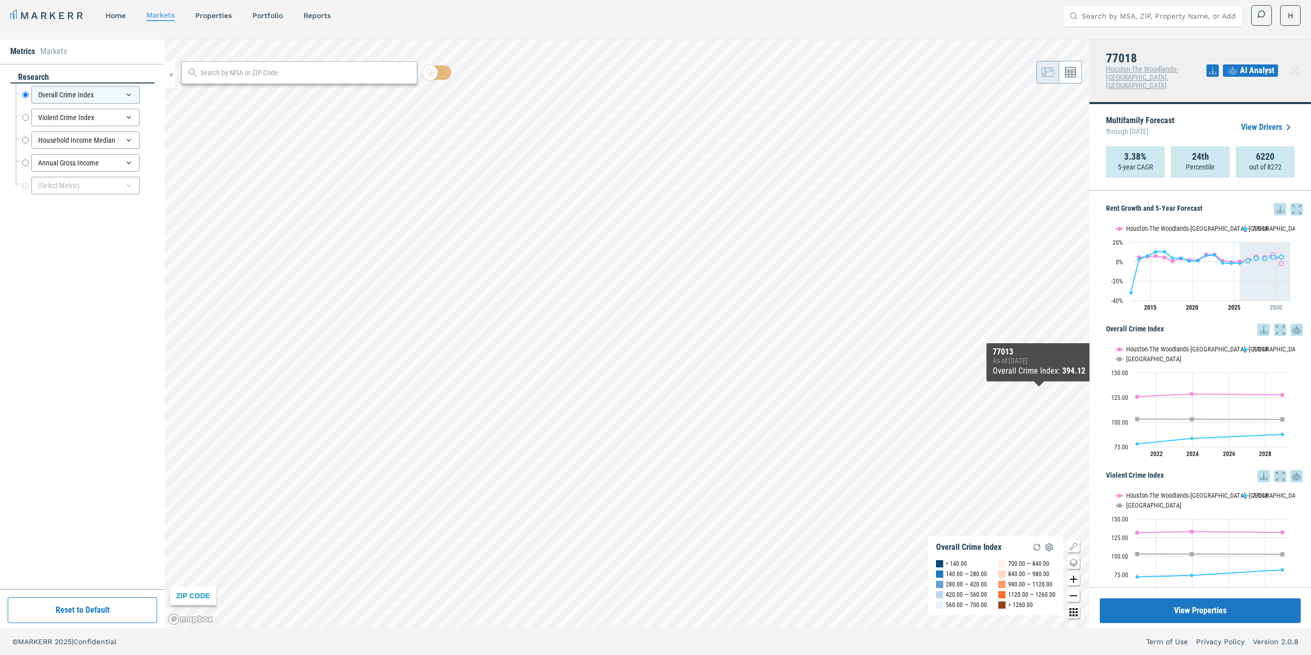
click at [1295, 66] on icon at bounding box center [1294, 70] width 12 height 12
click at [1069, 71] on icon at bounding box center [1070, 72] width 10 height 10
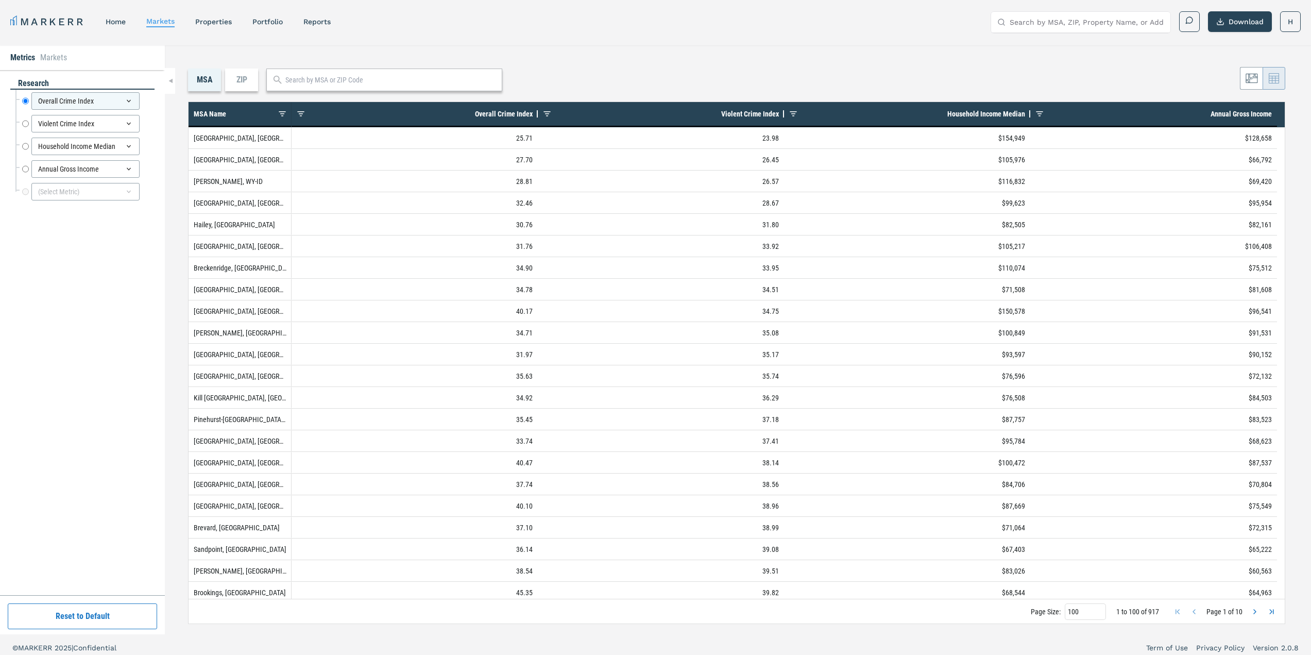
click at [246, 85] on div "ZIP" at bounding box center [241, 80] width 33 height 23
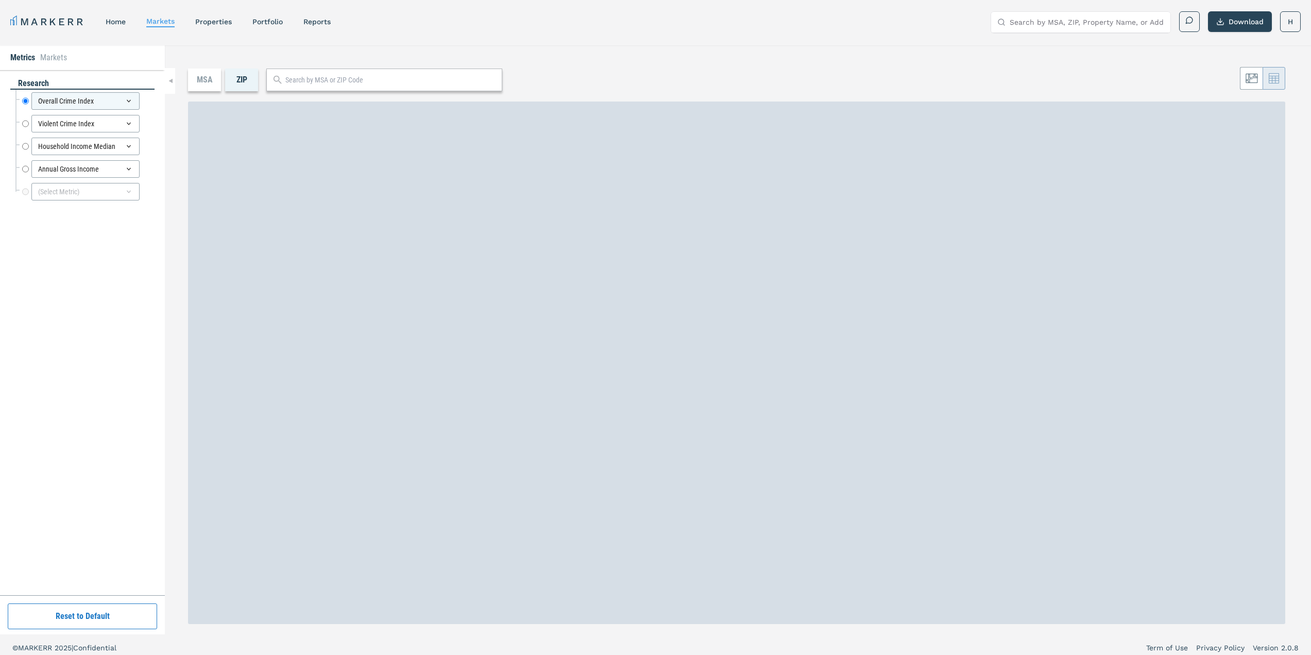
click at [322, 81] on input "text" at bounding box center [391, 80] width 212 height 11
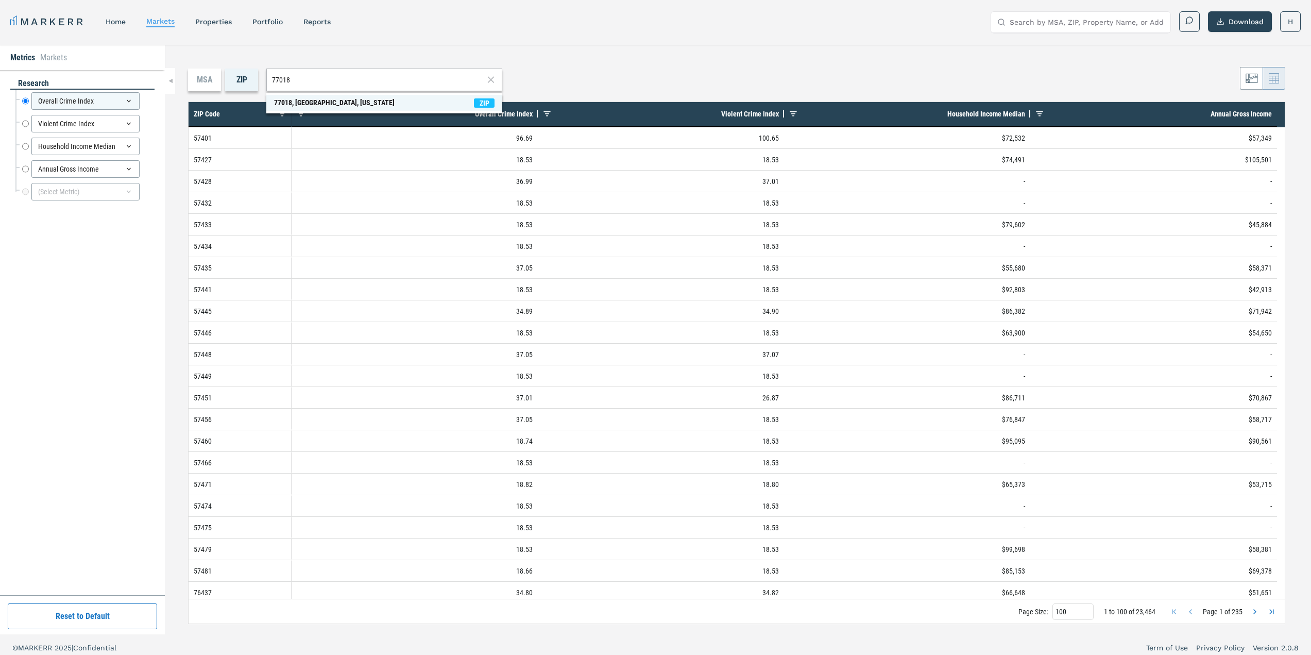
type input "77018"
click at [490, 103] on span "ZIP" at bounding box center [484, 102] width 21 height 9
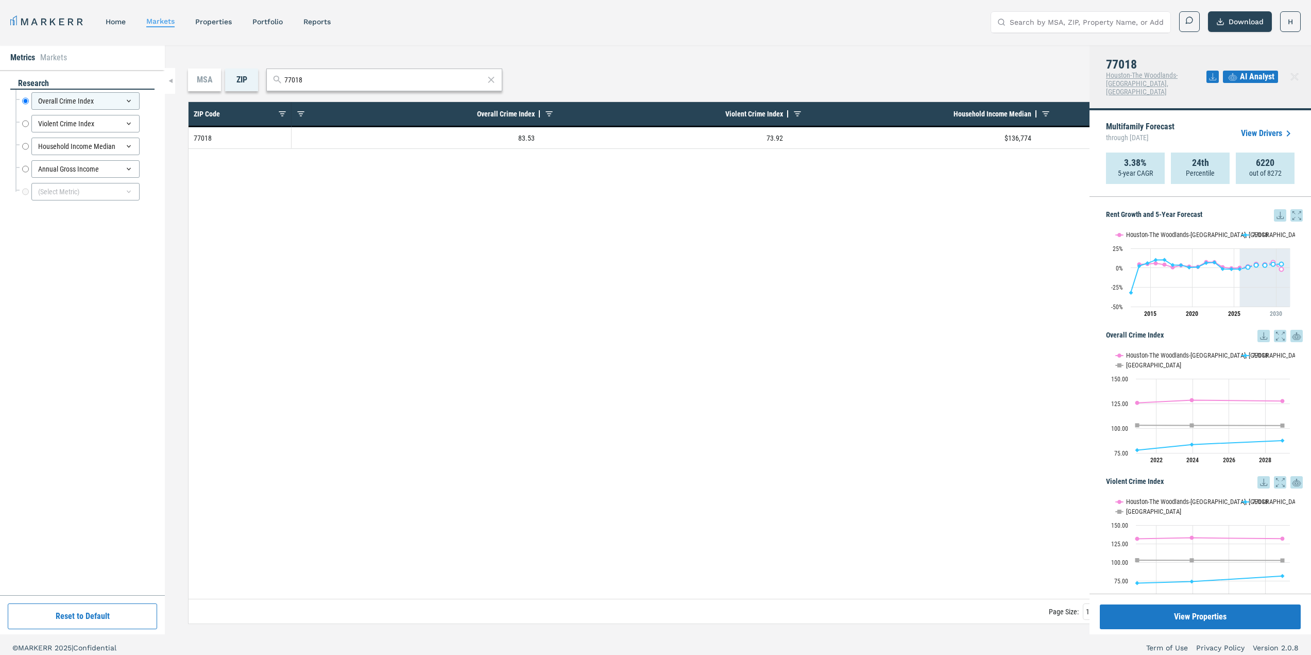
click at [202, 82] on div "MSA" at bounding box center [204, 80] width 33 height 23
click at [492, 80] on icon at bounding box center [491, 80] width 6 height 6
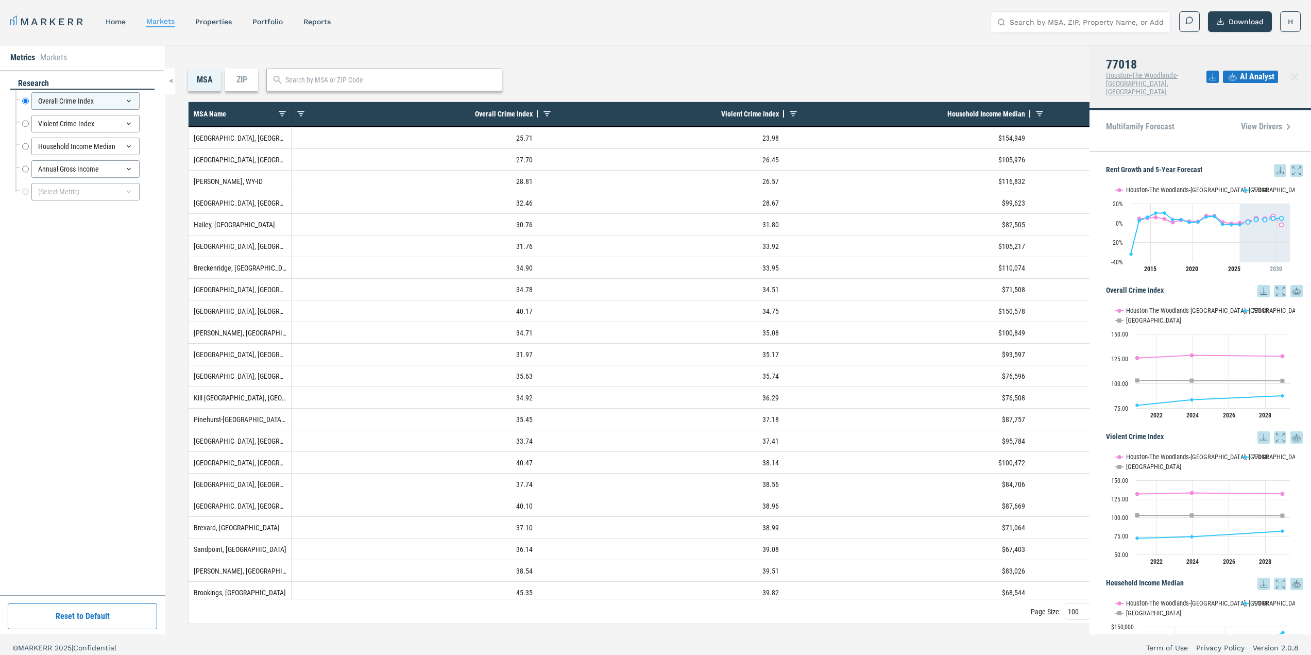
click at [1295, 76] on icon at bounding box center [1294, 77] width 12 height 12
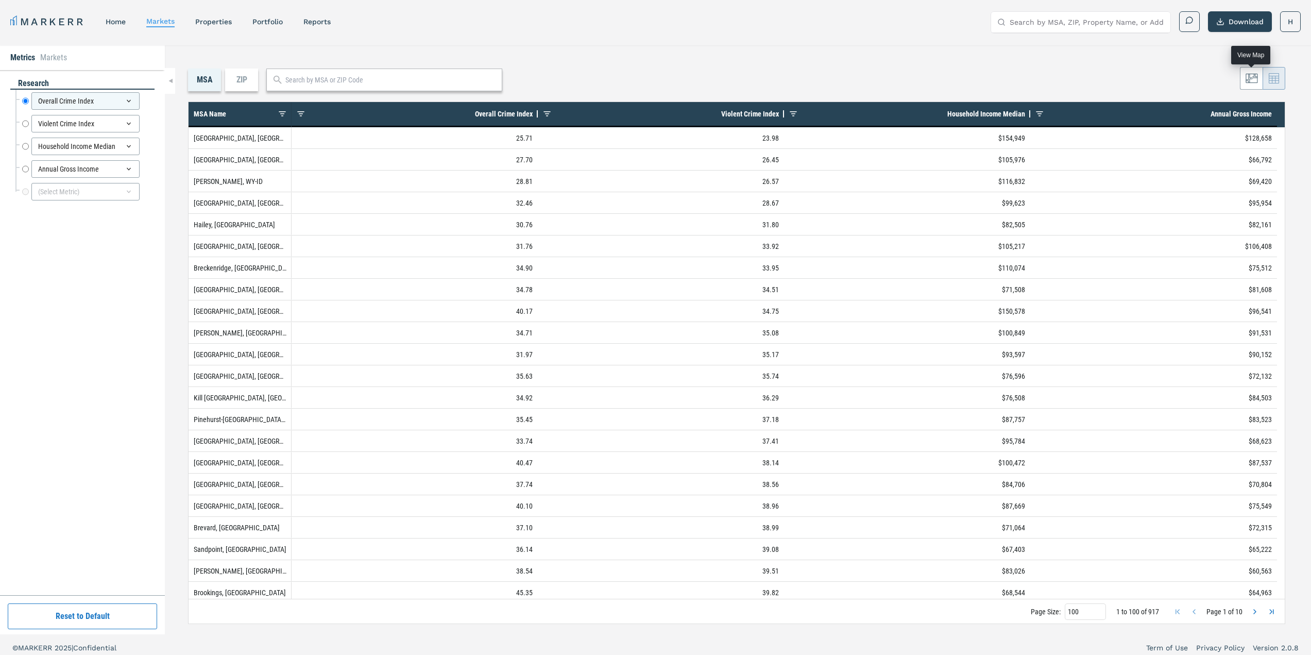
click at [1255, 78] on icon at bounding box center [1250, 78] width 11 height 9
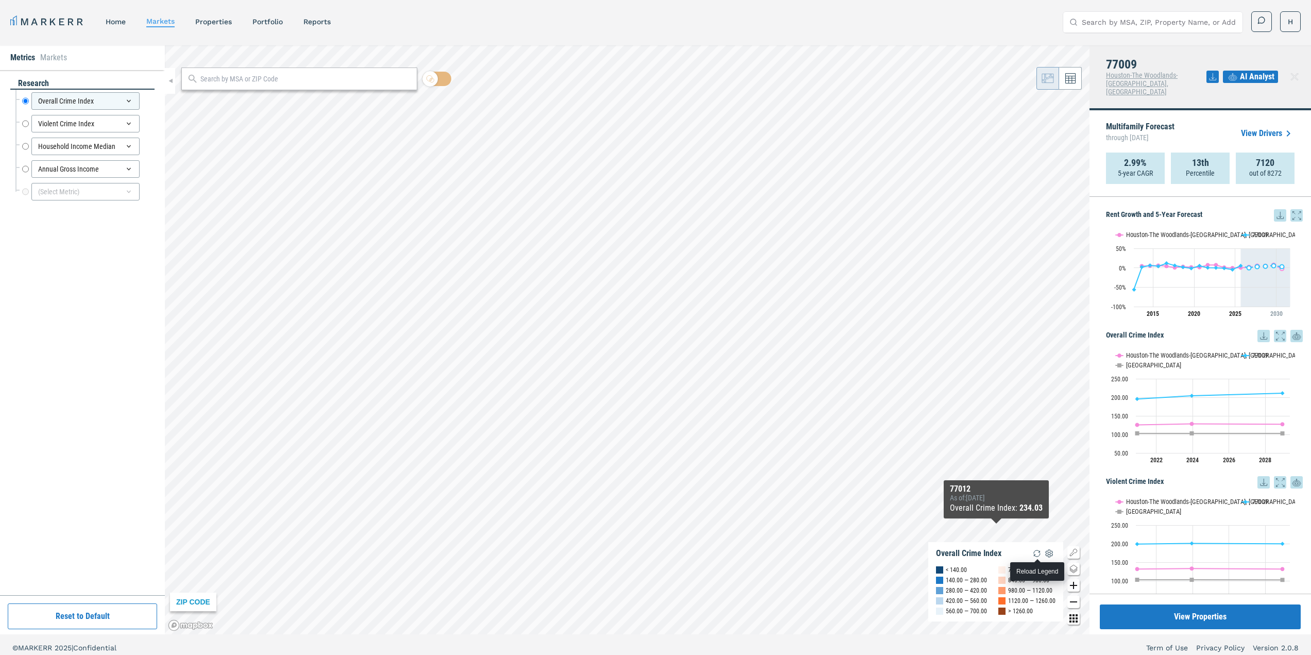
click at [1040, 554] on img "button" at bounding box center [1037, 553] width 12 height 12
